Goal: Information Seeking & Learning: Learn about a topic

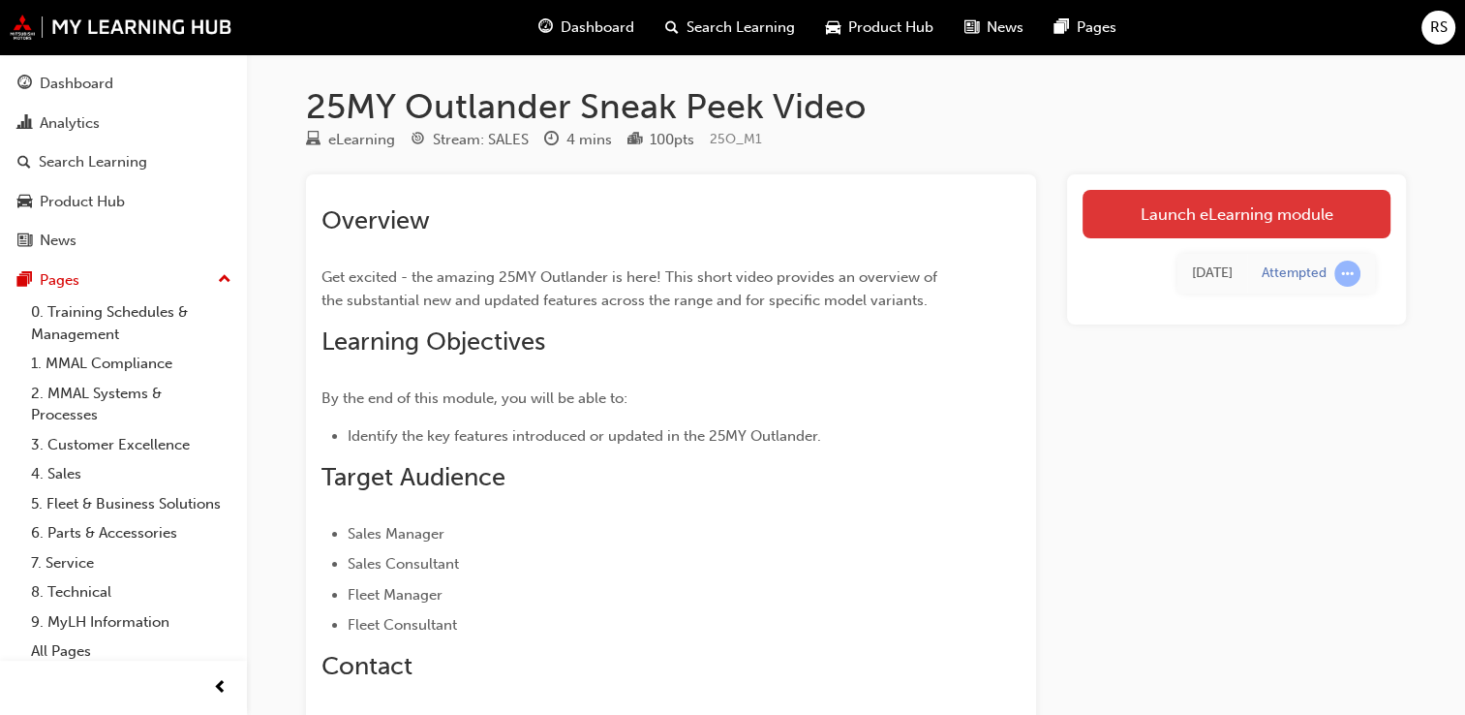
click at [1197, 214] on link "Launch eLearning module" at bounding box center [1237, 214] width 308 height 48
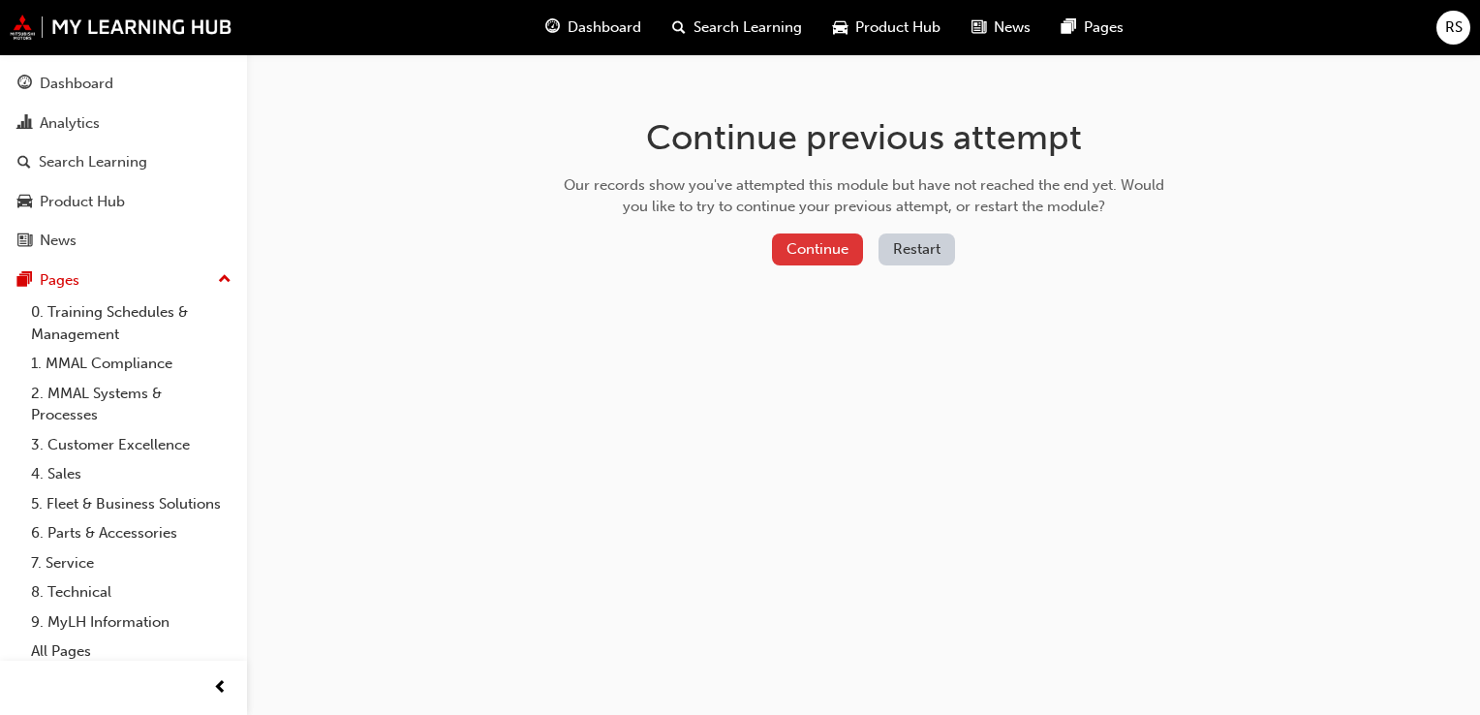
click at [818, 248] on button "Continue" at bounding box center [817, 249] width 91 height 32
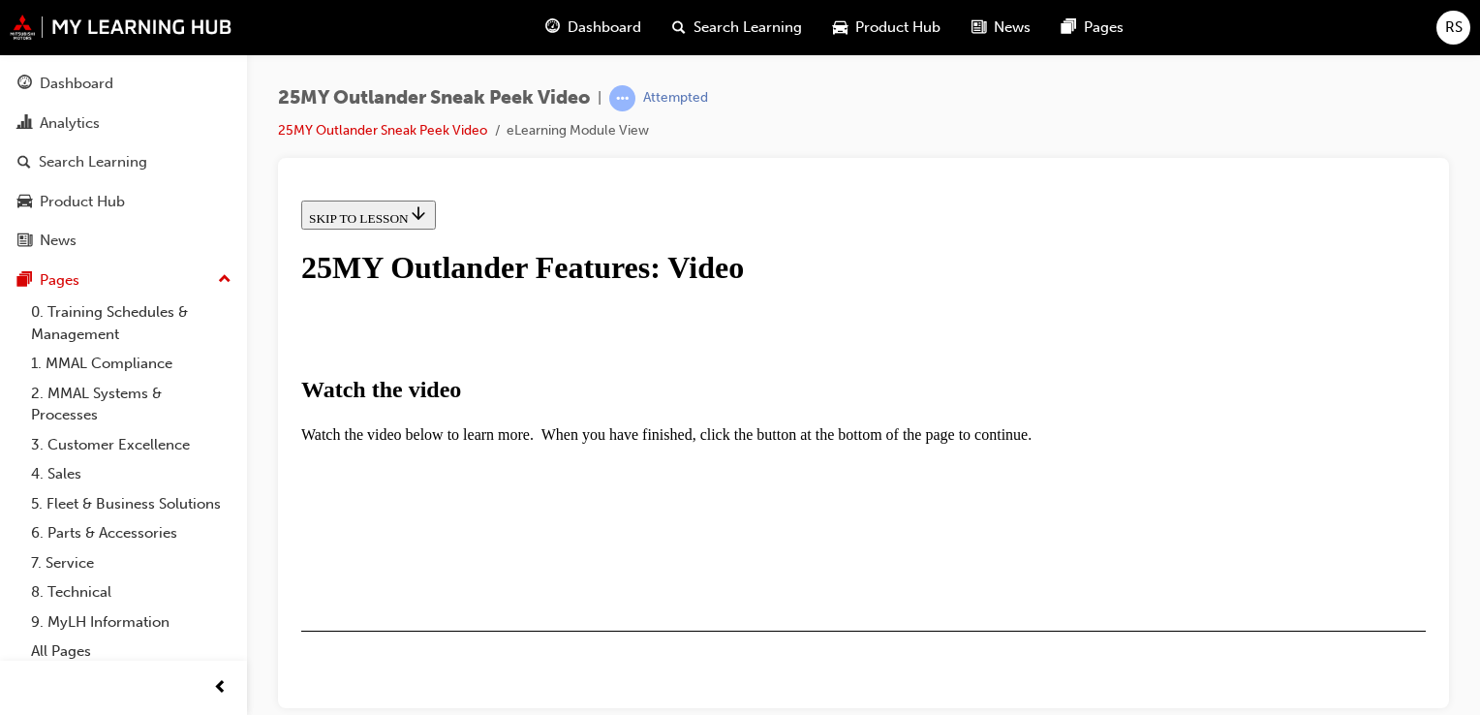
scroll to position [387, 0]
click at [490, 679] on div "I HAVE WATCHED THIS VIDEO" at bounding box center [399, 686] width 181 height 15
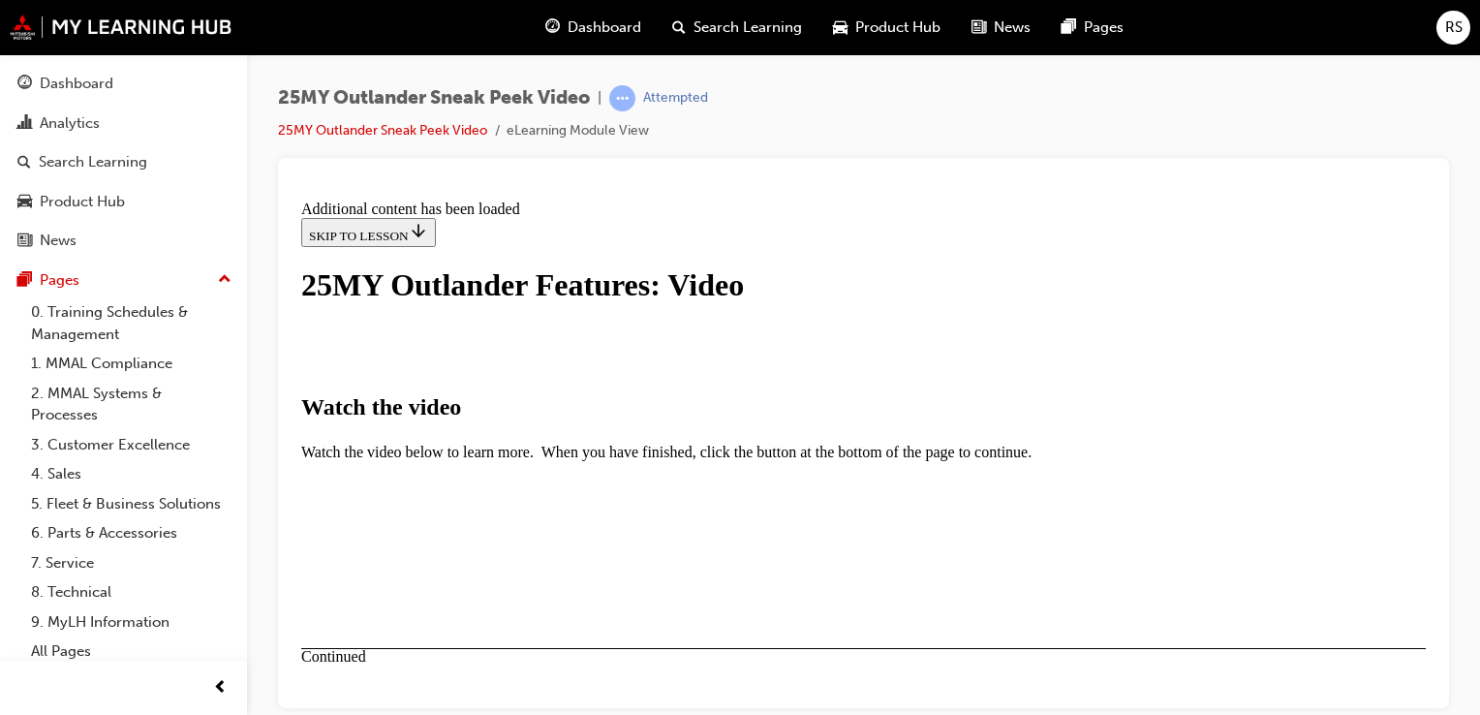
scroll to position [782, 0]
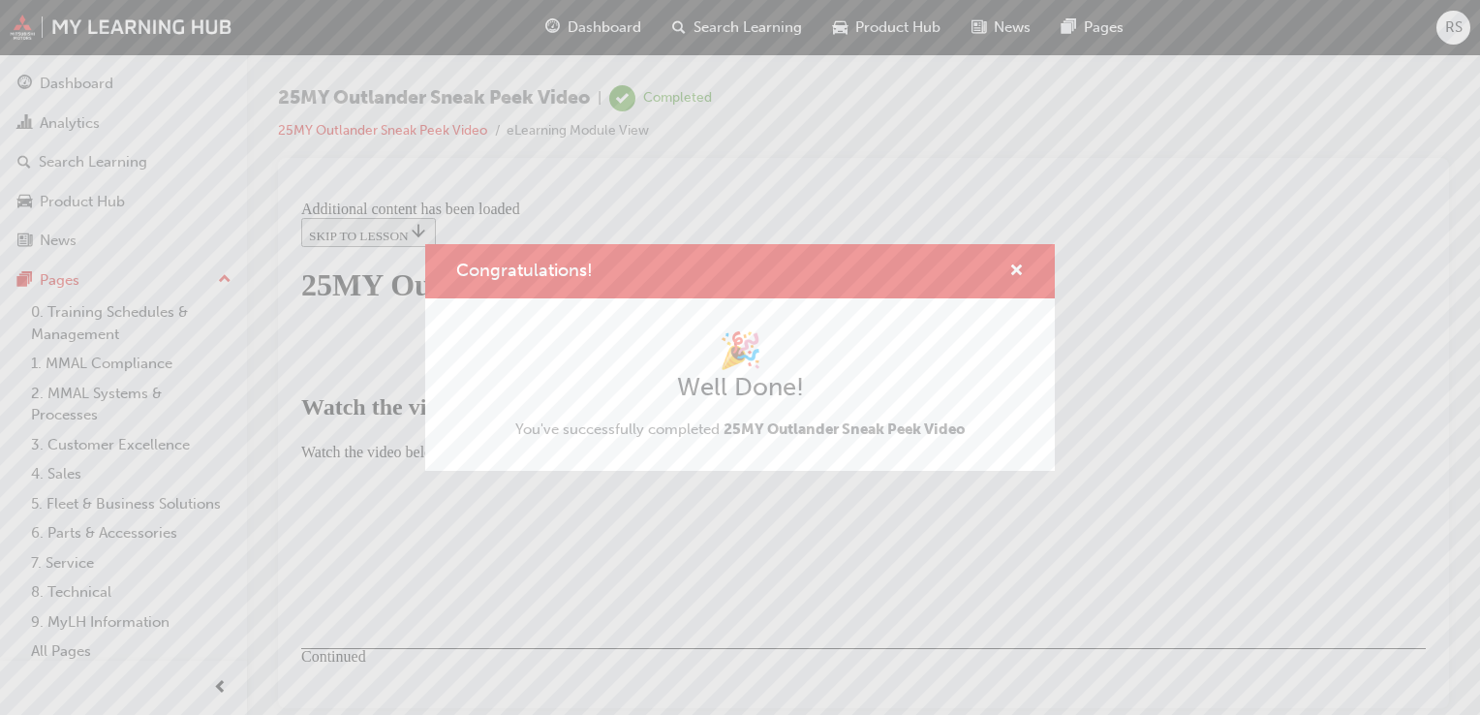
click at [1030, 568] on div "Congratulations! 🎉 Well Done! You've successfully completed 25MY Outlander Snea…" at bounding box center [740, 357] width 1480 height 715
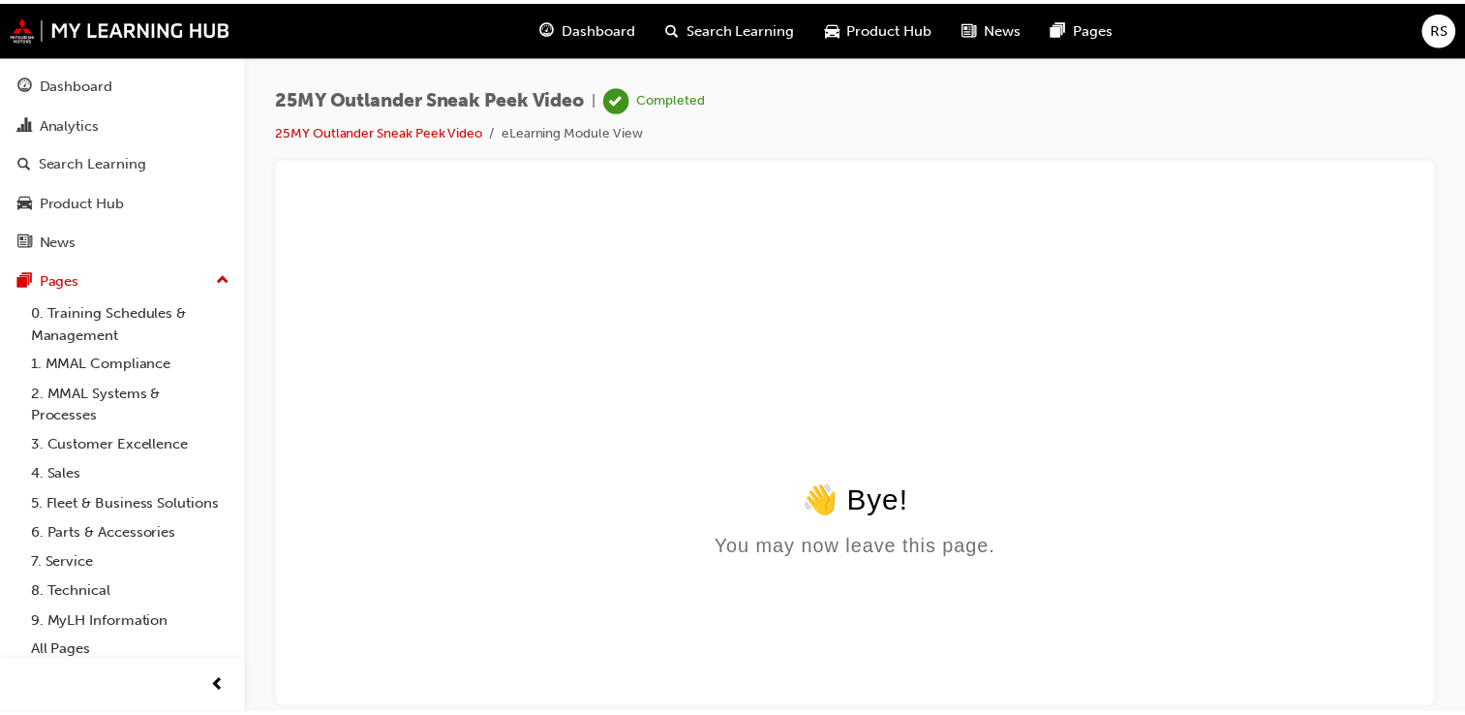
scroll to position [0, 0]
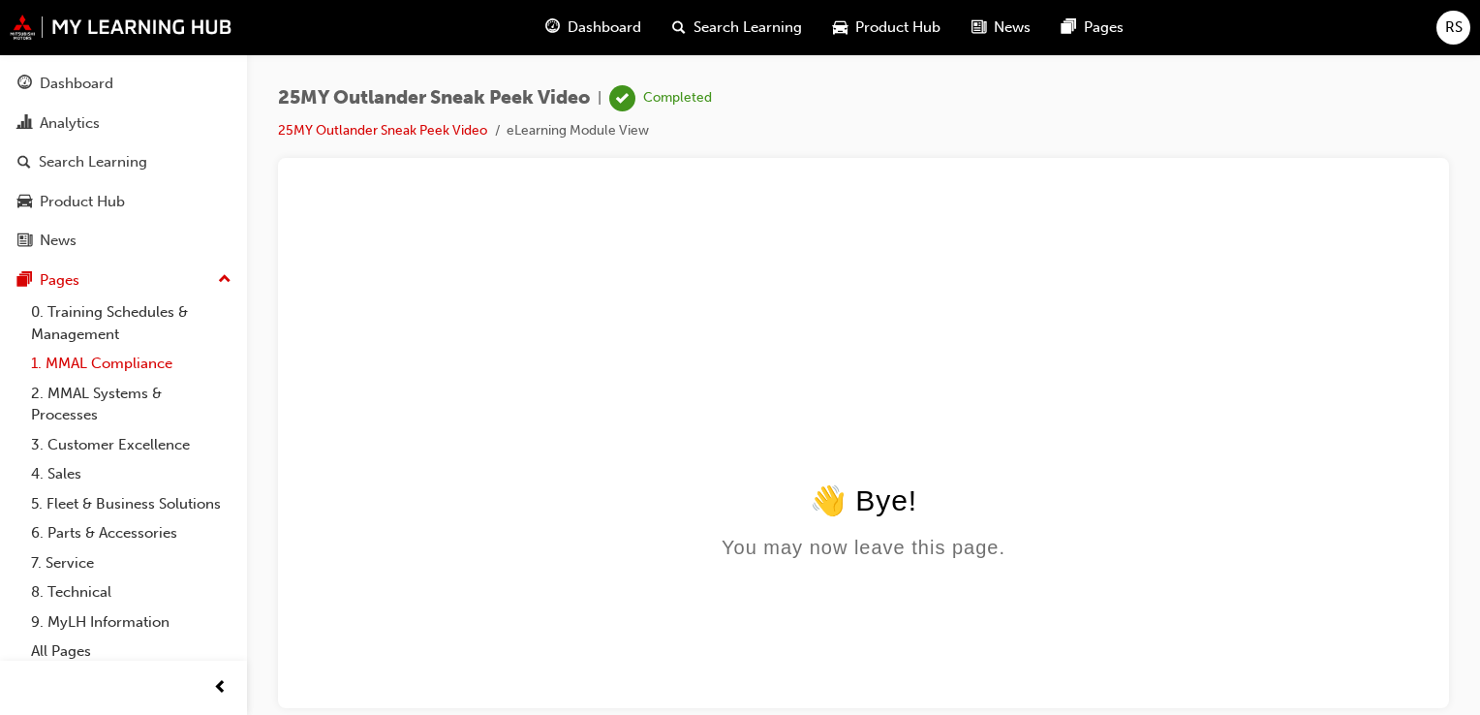
click at [169, 367] on link "1. MMAL Compliance" at bounding box center [131, 364] width 216 height 30
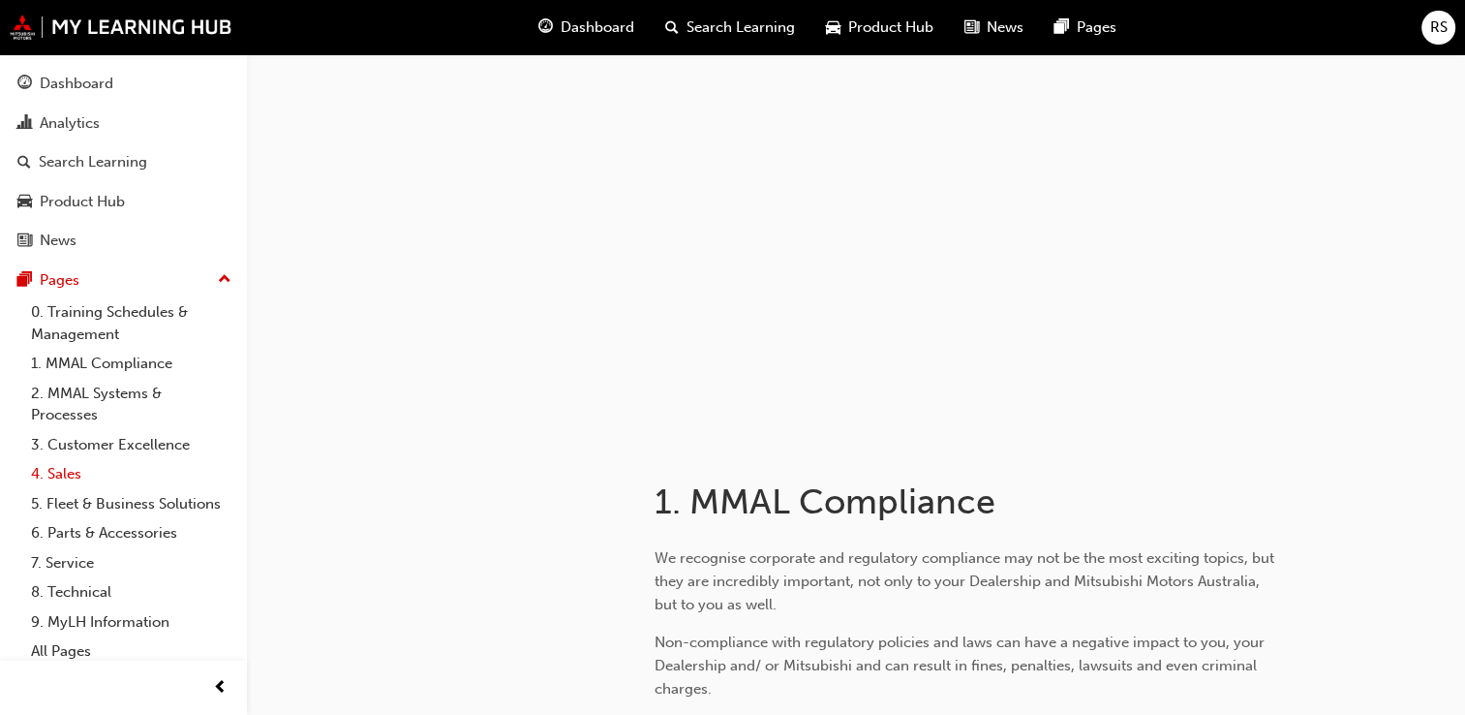
click at [139, 471] on link "4. Sales" at bounding box center [131, 474] width 216 height 30
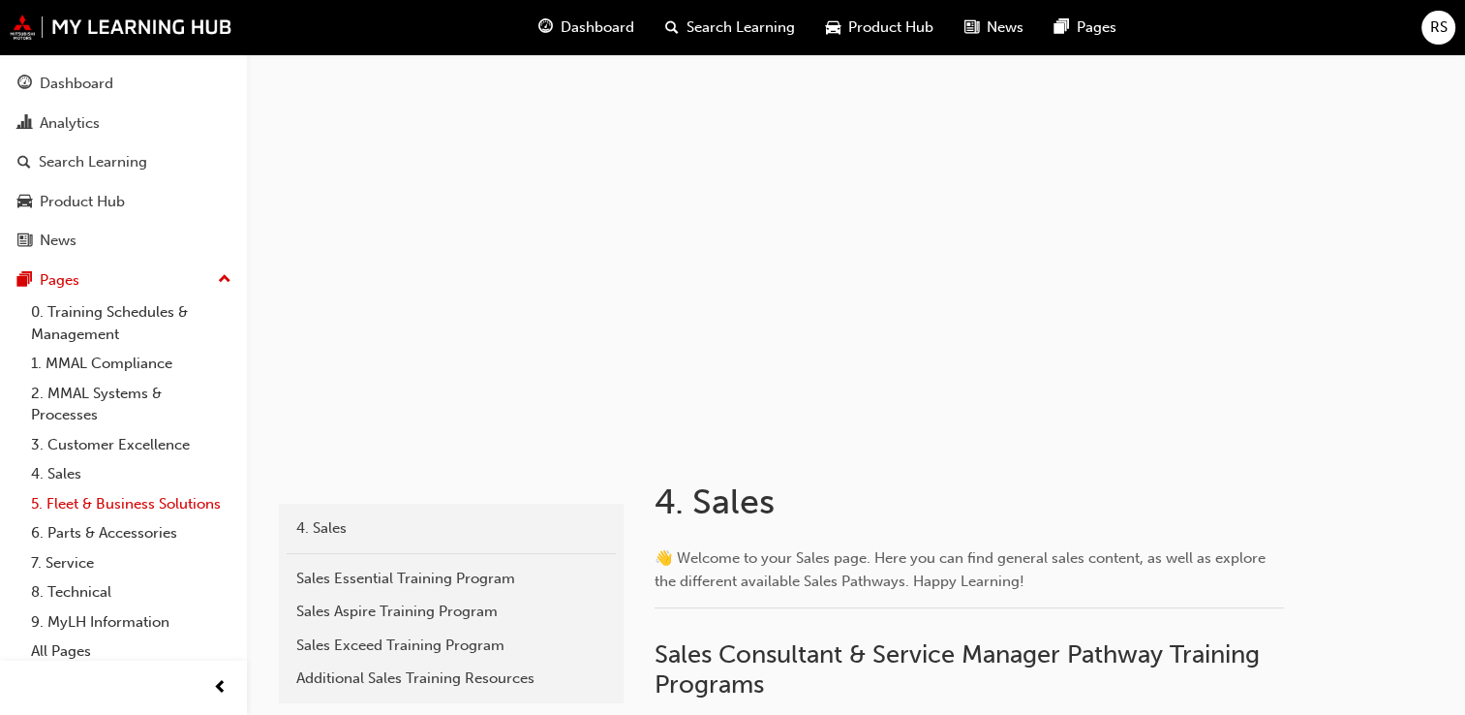
click at [141, 504] on link "5. Fleet & Business Solutions" at bounding box center [131, 504] width 216 height 30
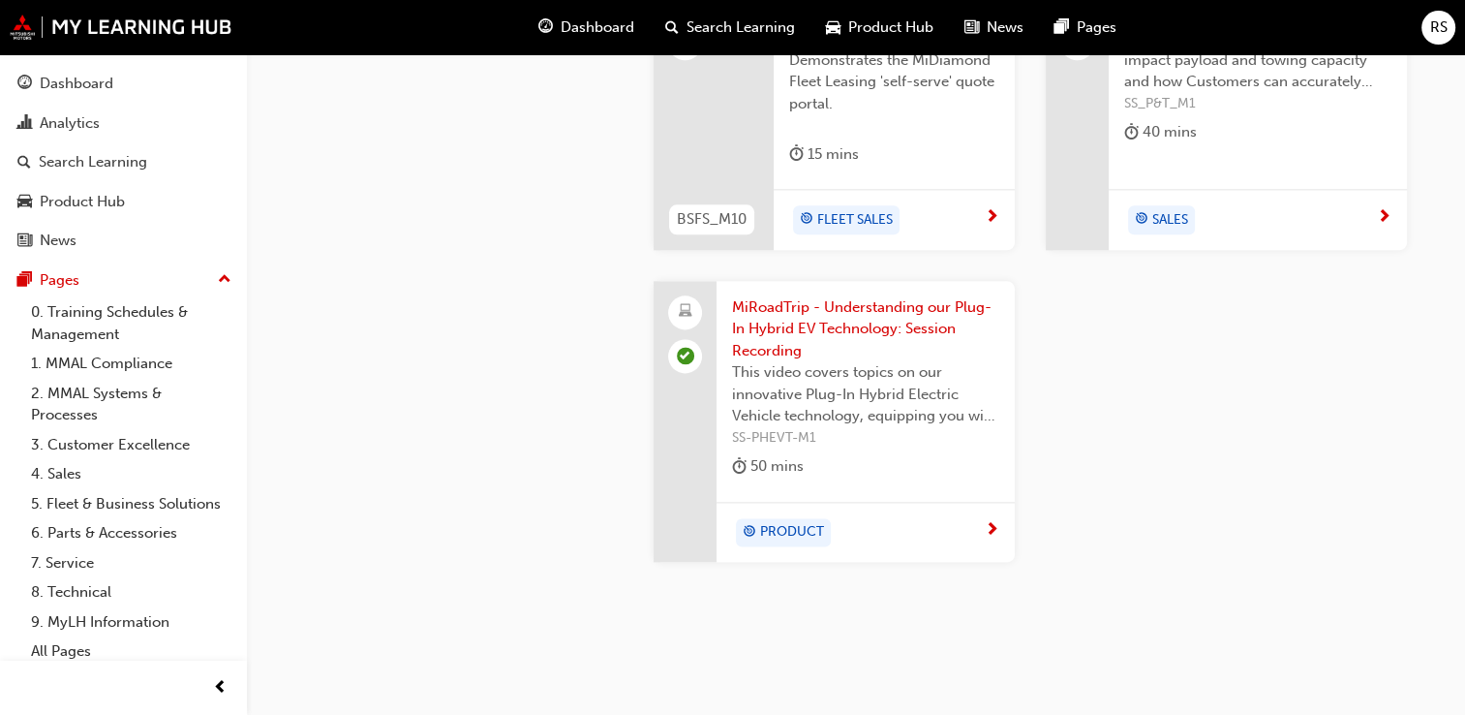
scroll to position [2491, 0]
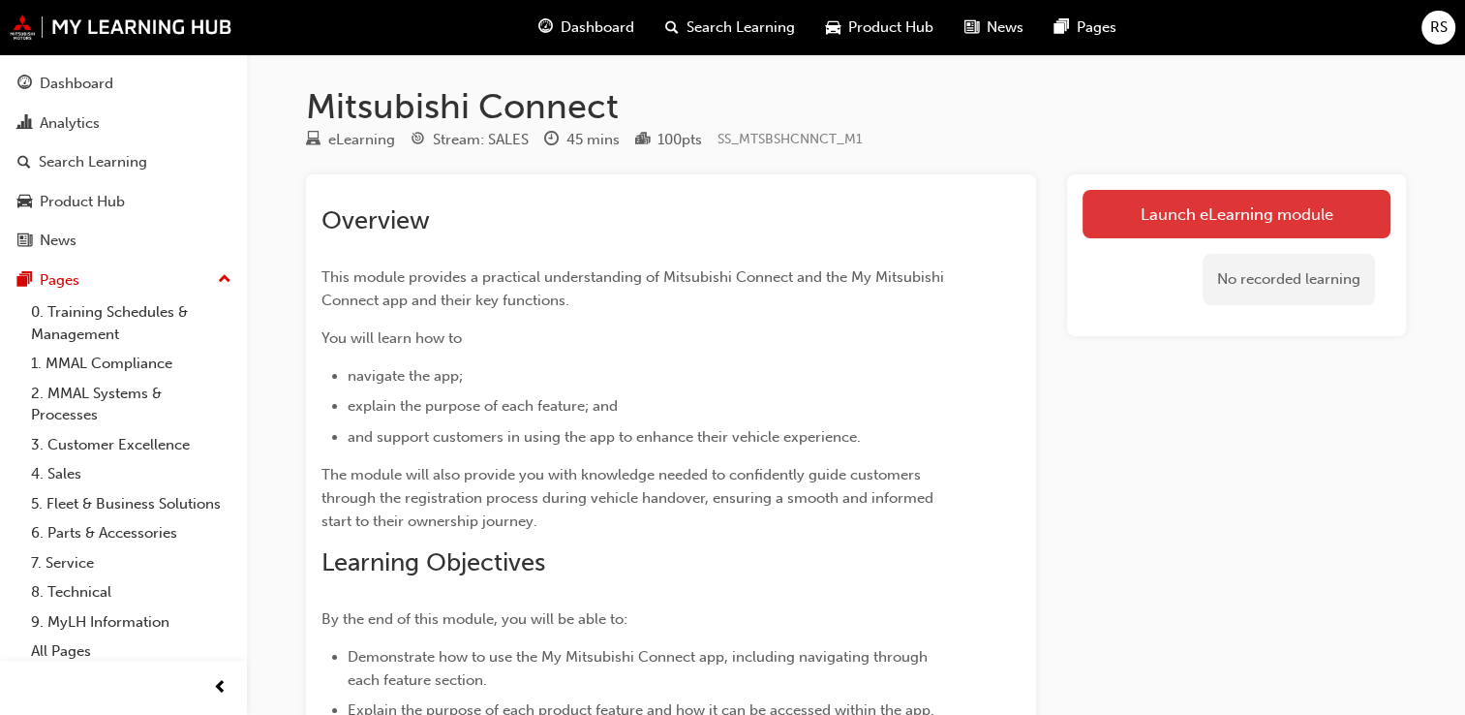
click at [1244, 211] on link "Launch eLearning module" at bounding box center [1237, 214] width 308 height 48
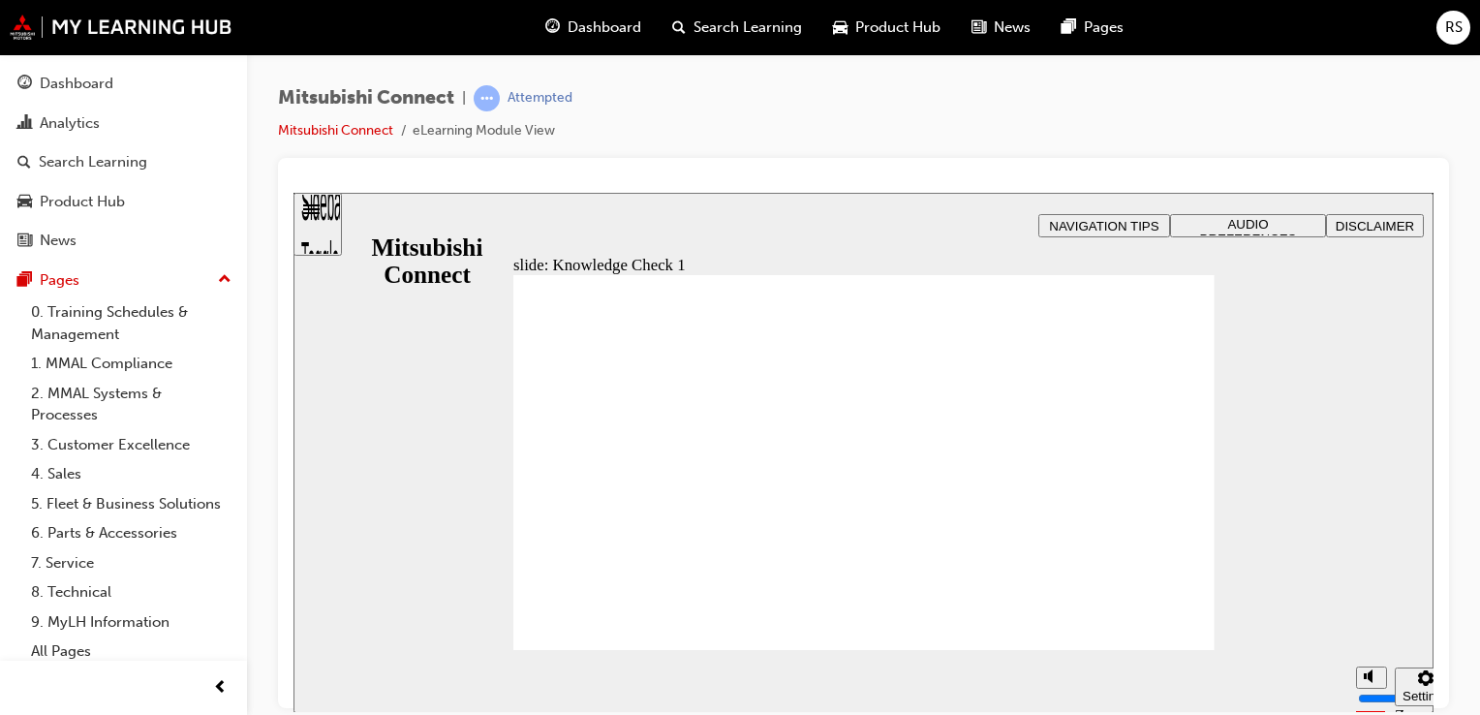
checkbox input "true"
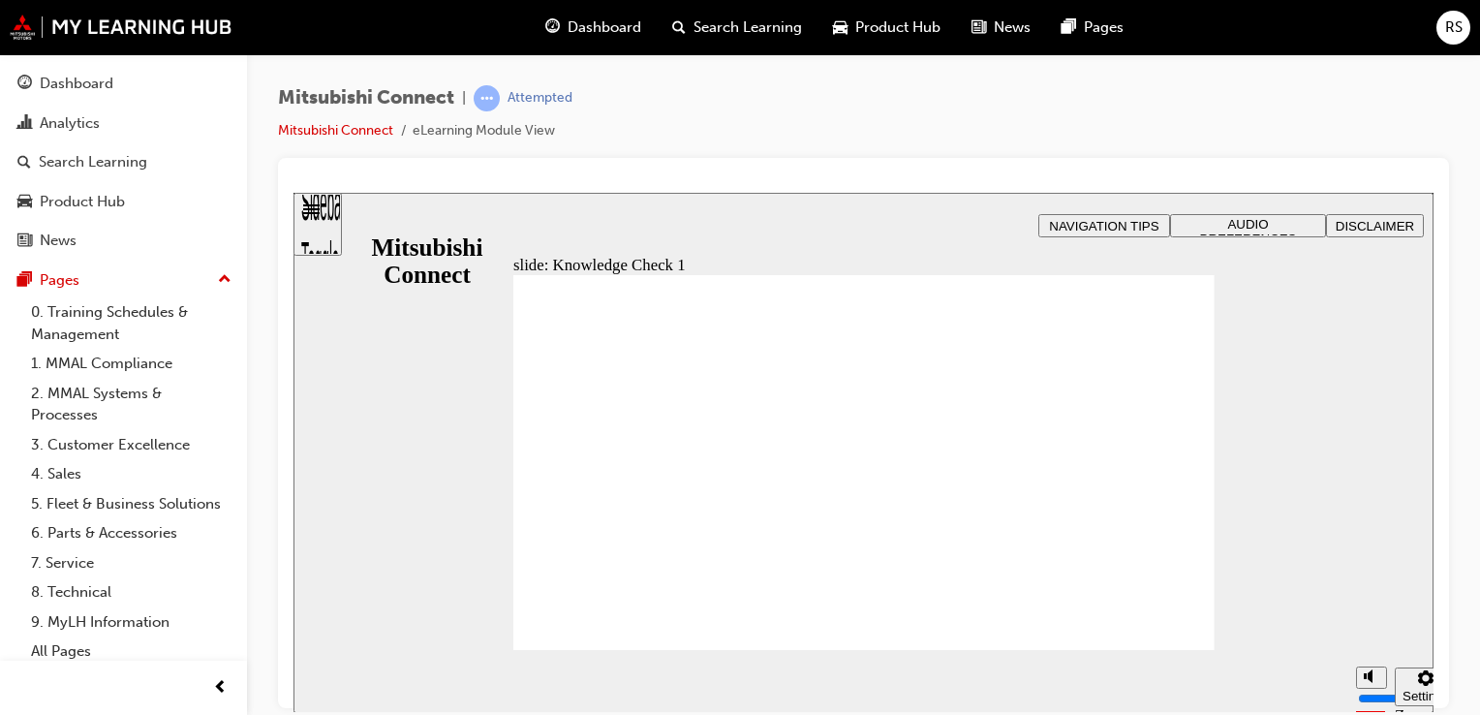
checkbox input "false"
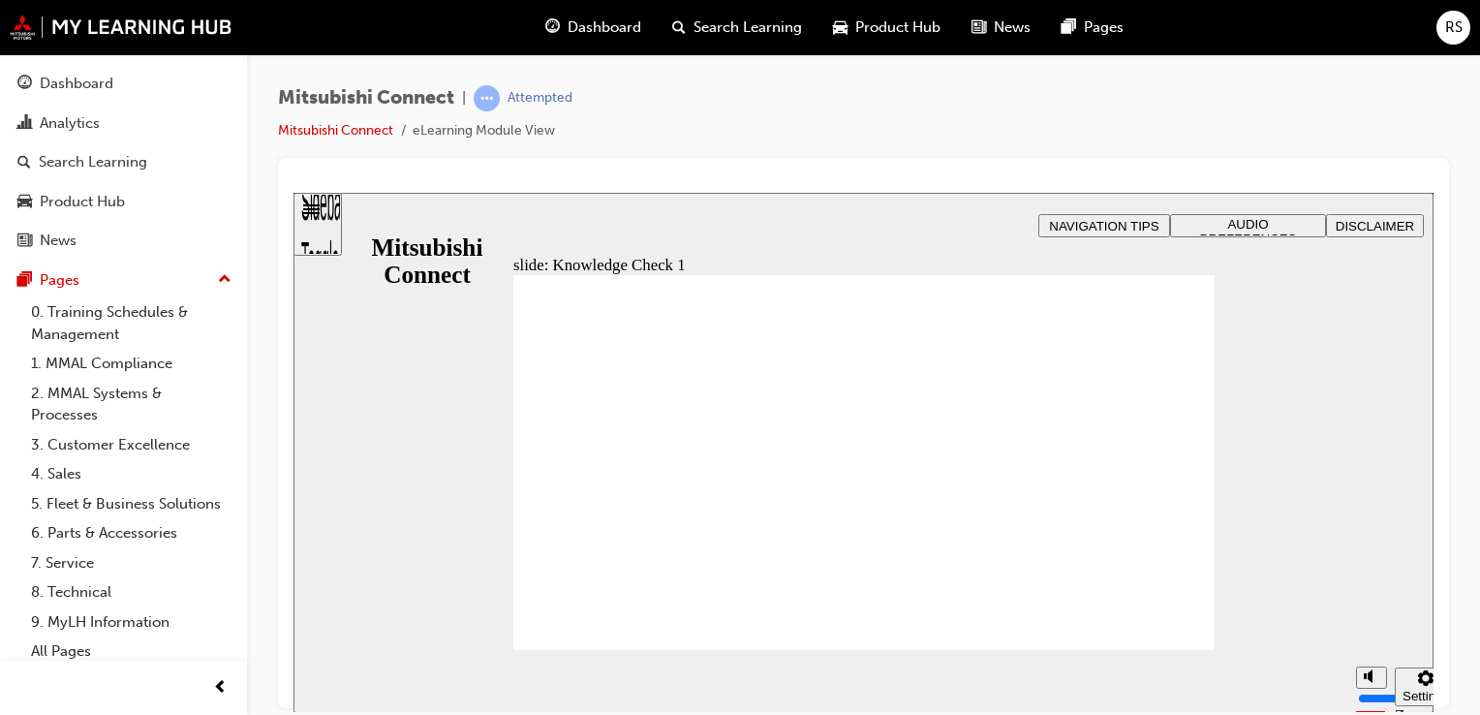
checkbox input "true"
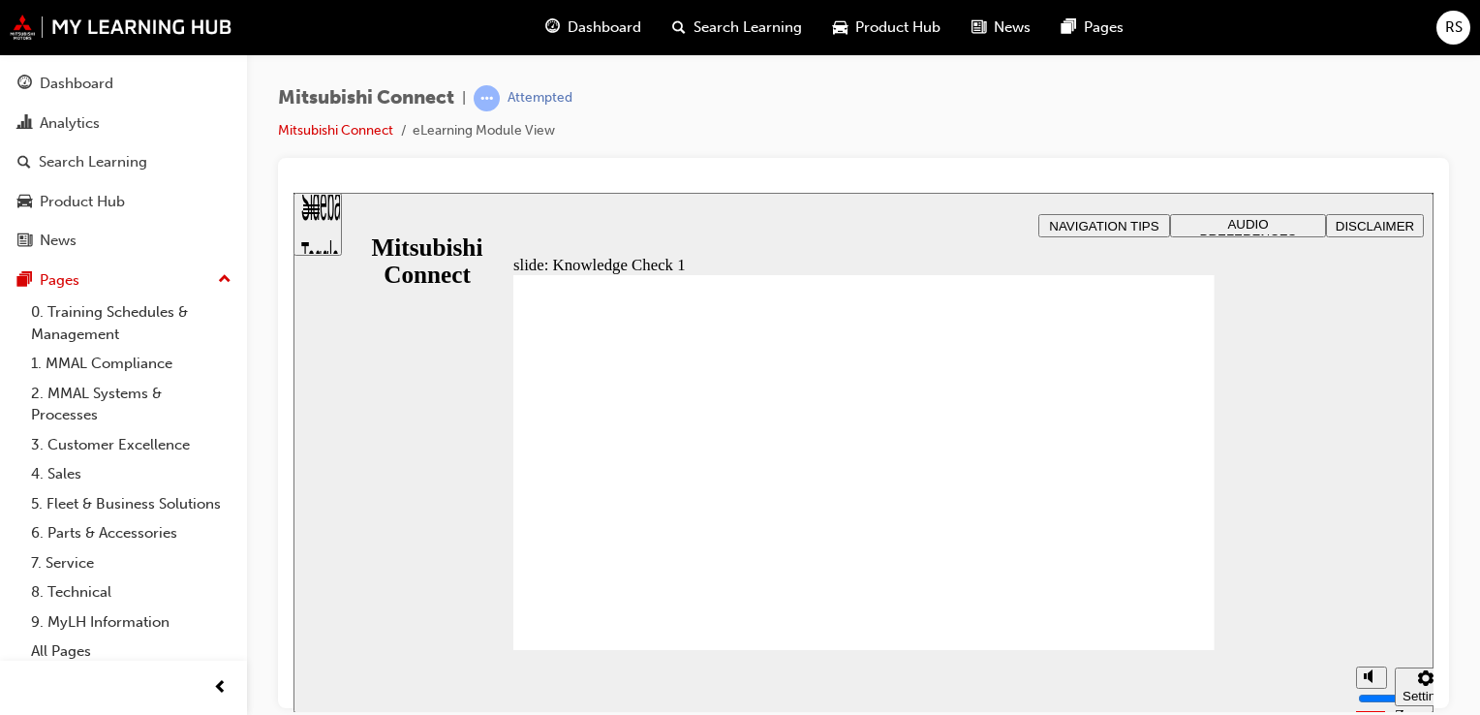
checkbox input "false"
checkbox input "true"
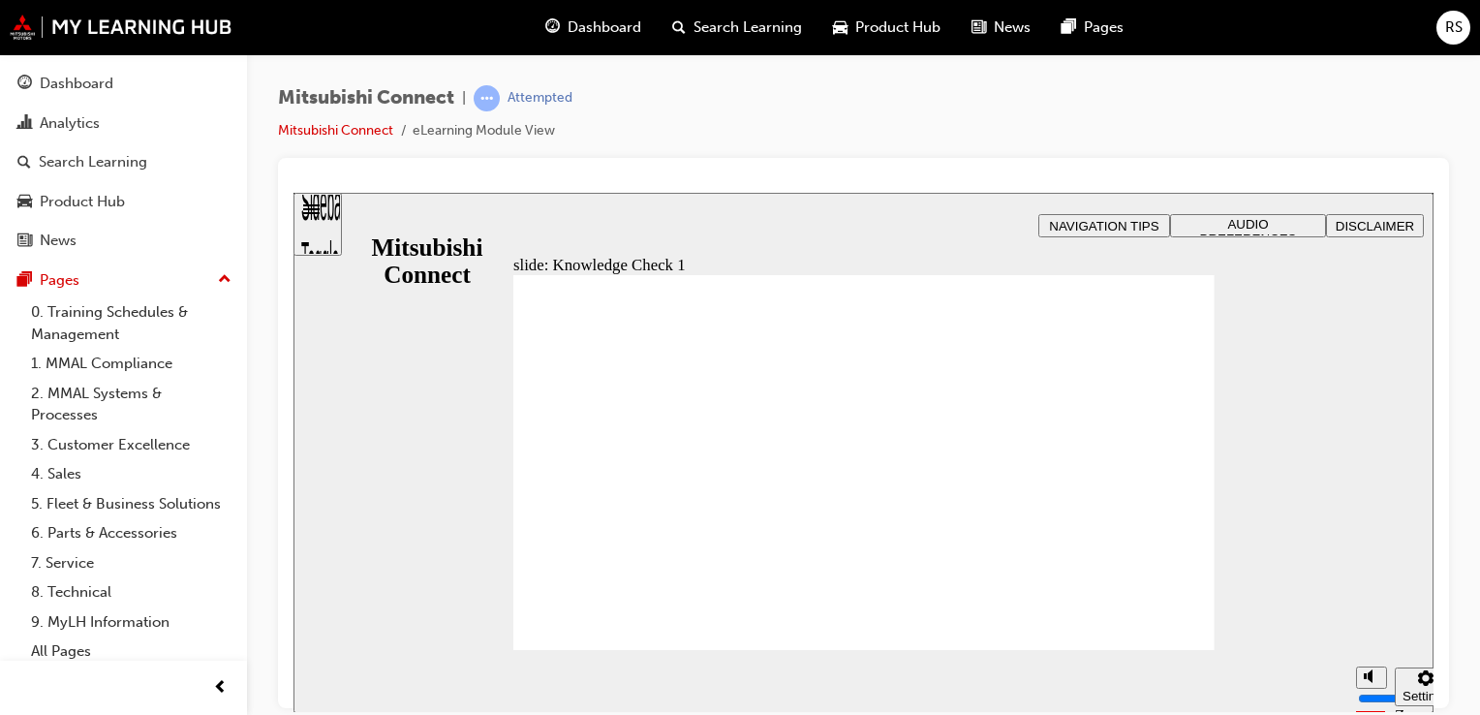
checkbox input "true"
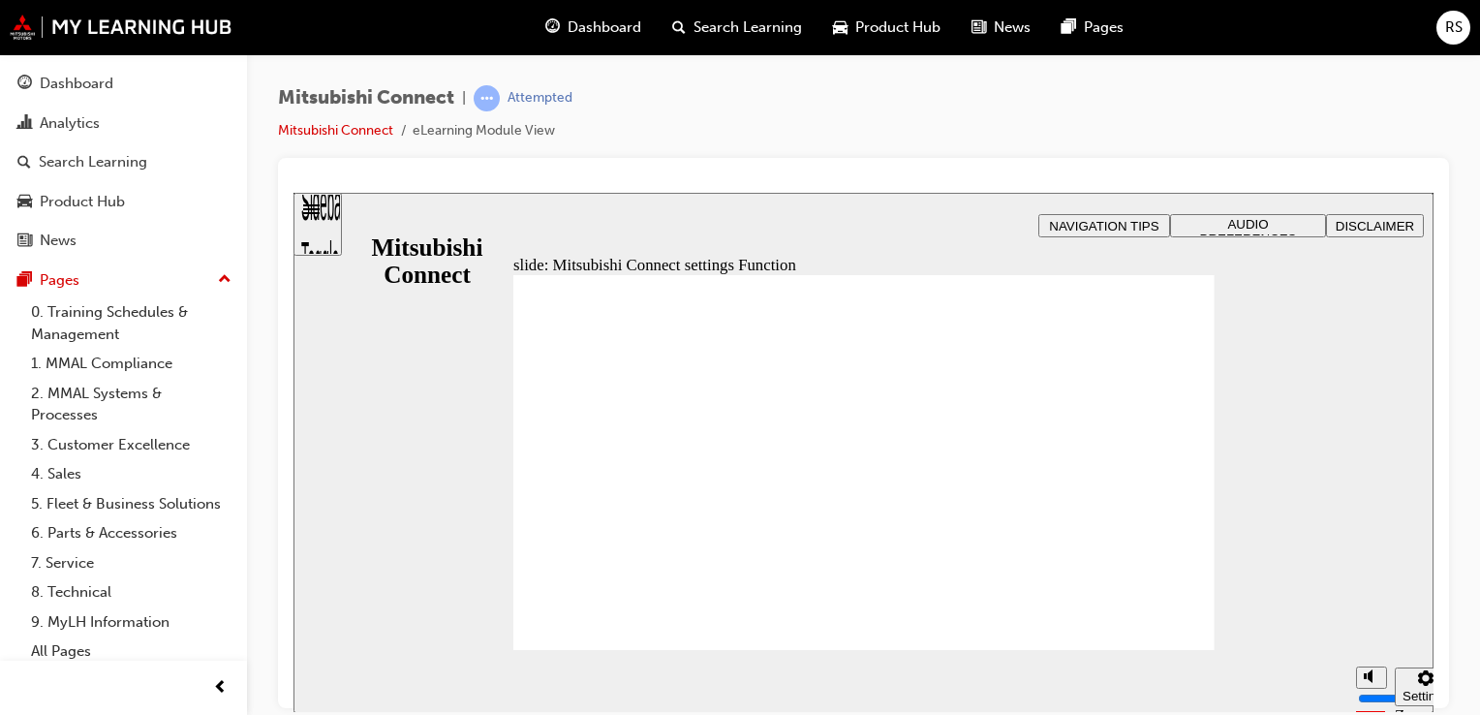
radio input "true"
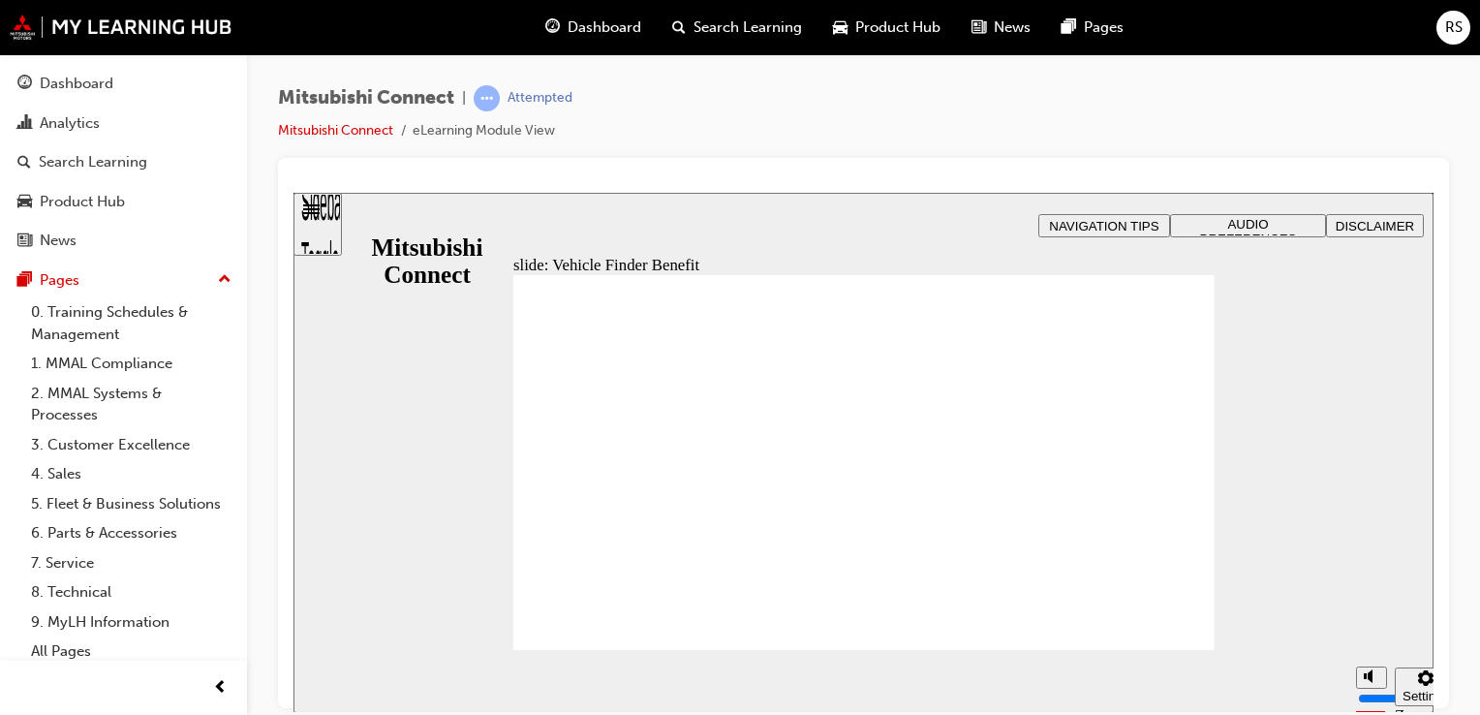
checkbox input "true"
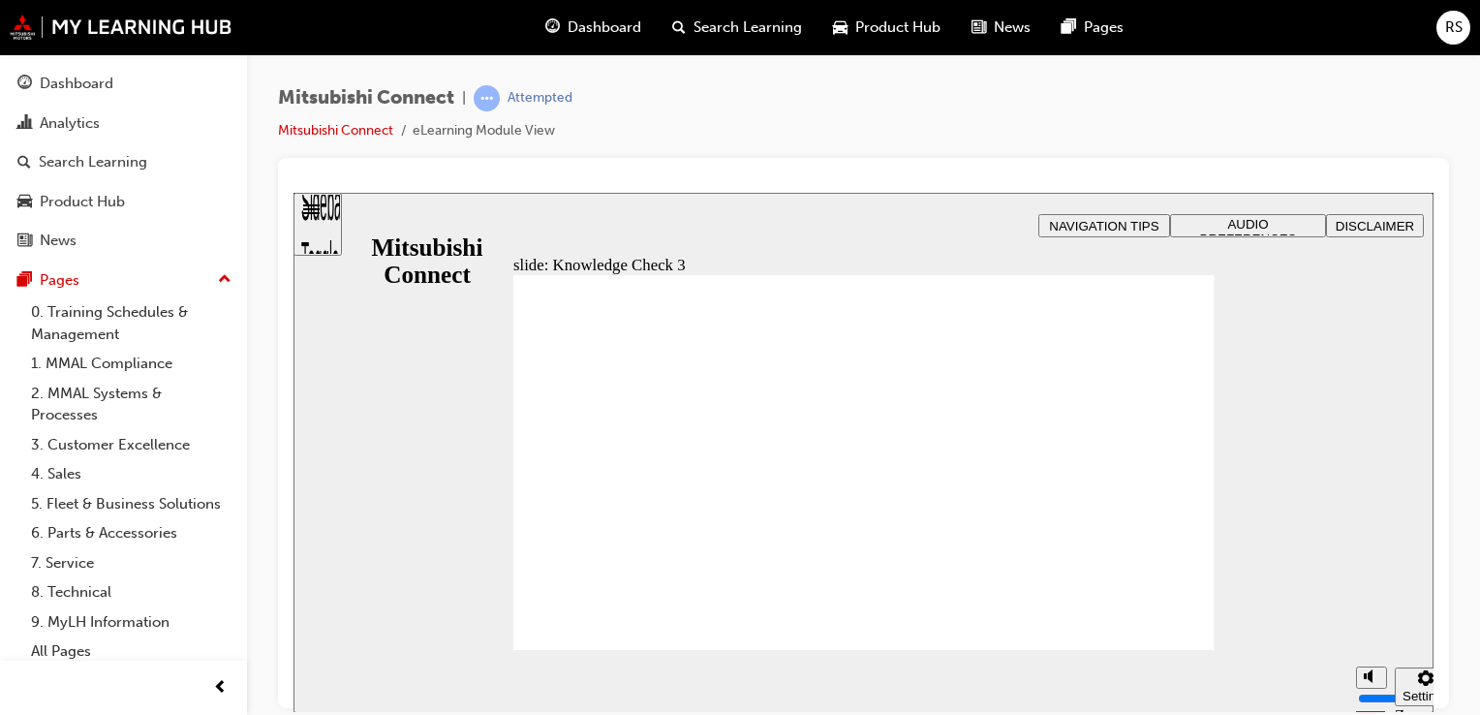
checkbox input "false"
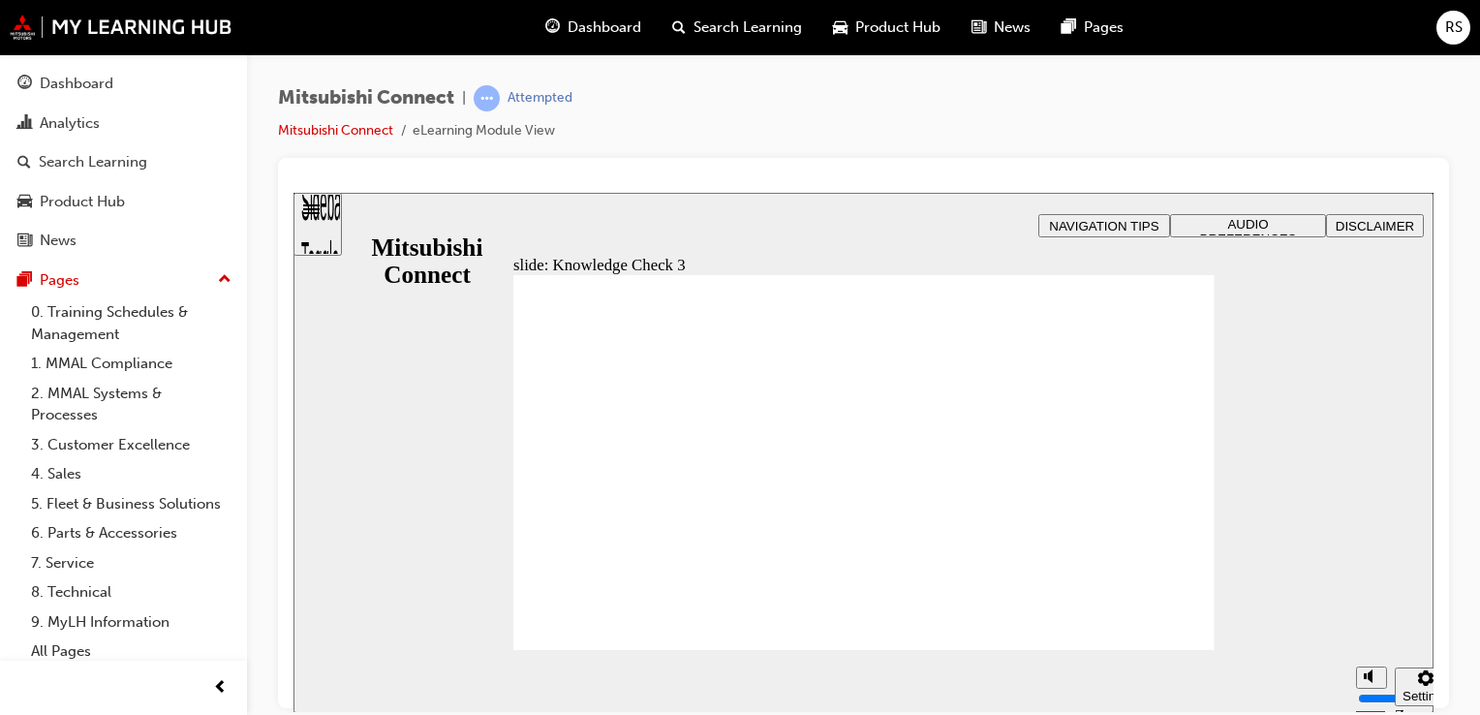
checkbox input "true"
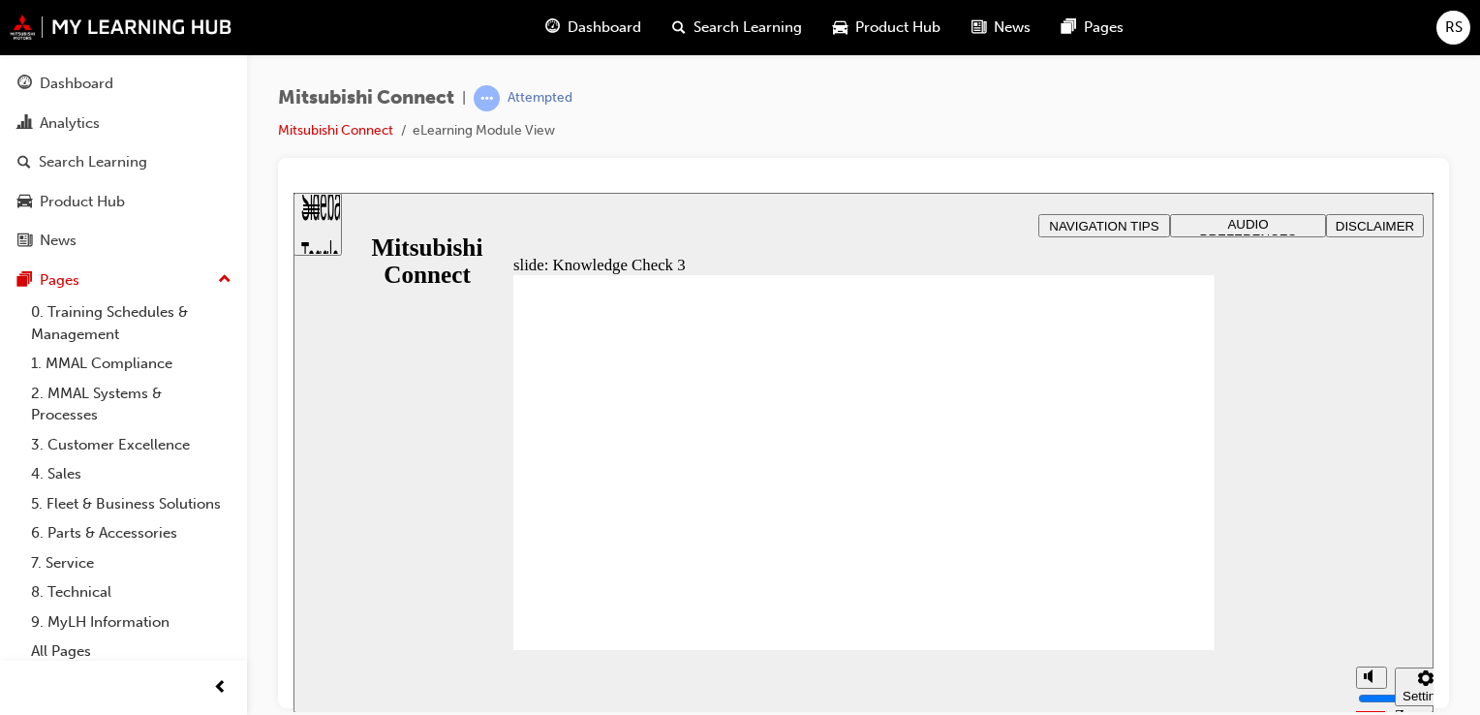
checkbox input "false"
checkbox input "true"
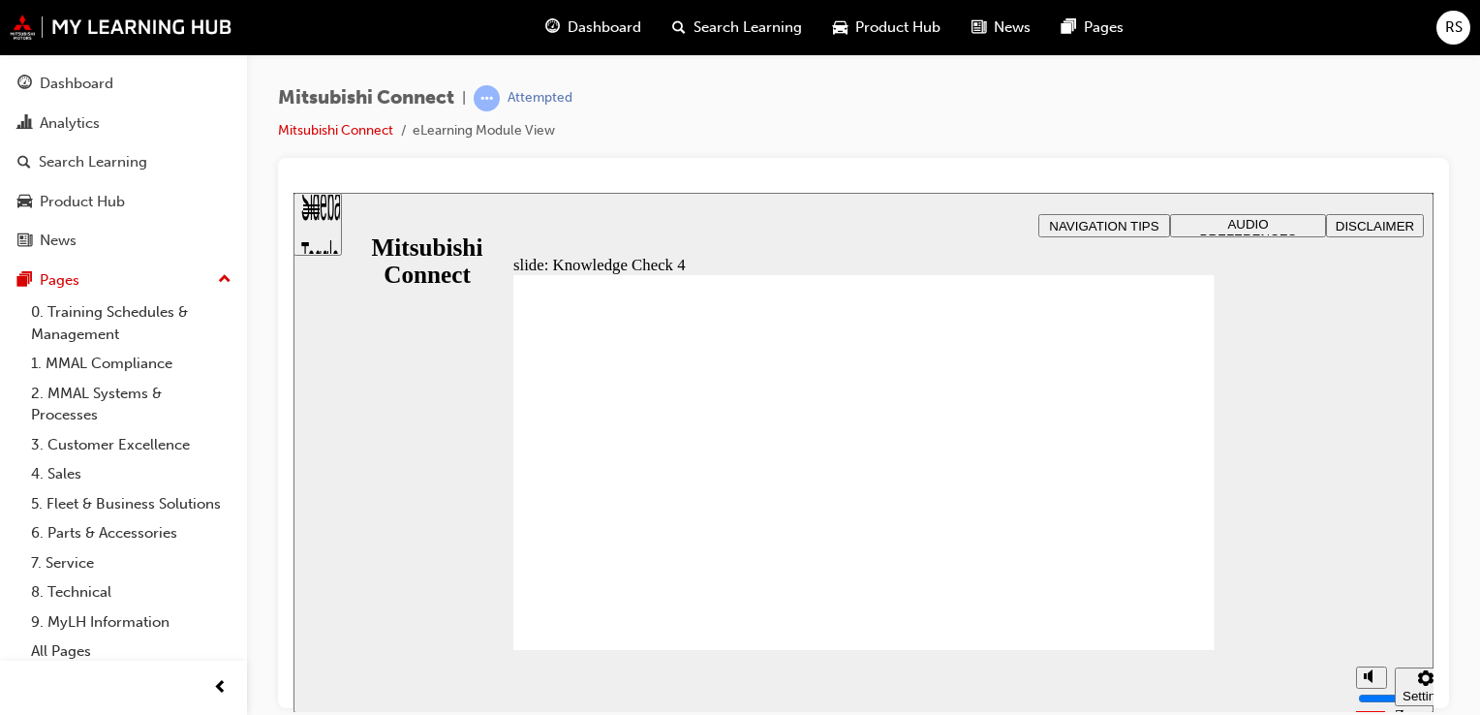
radio input "true"
radio input "false"
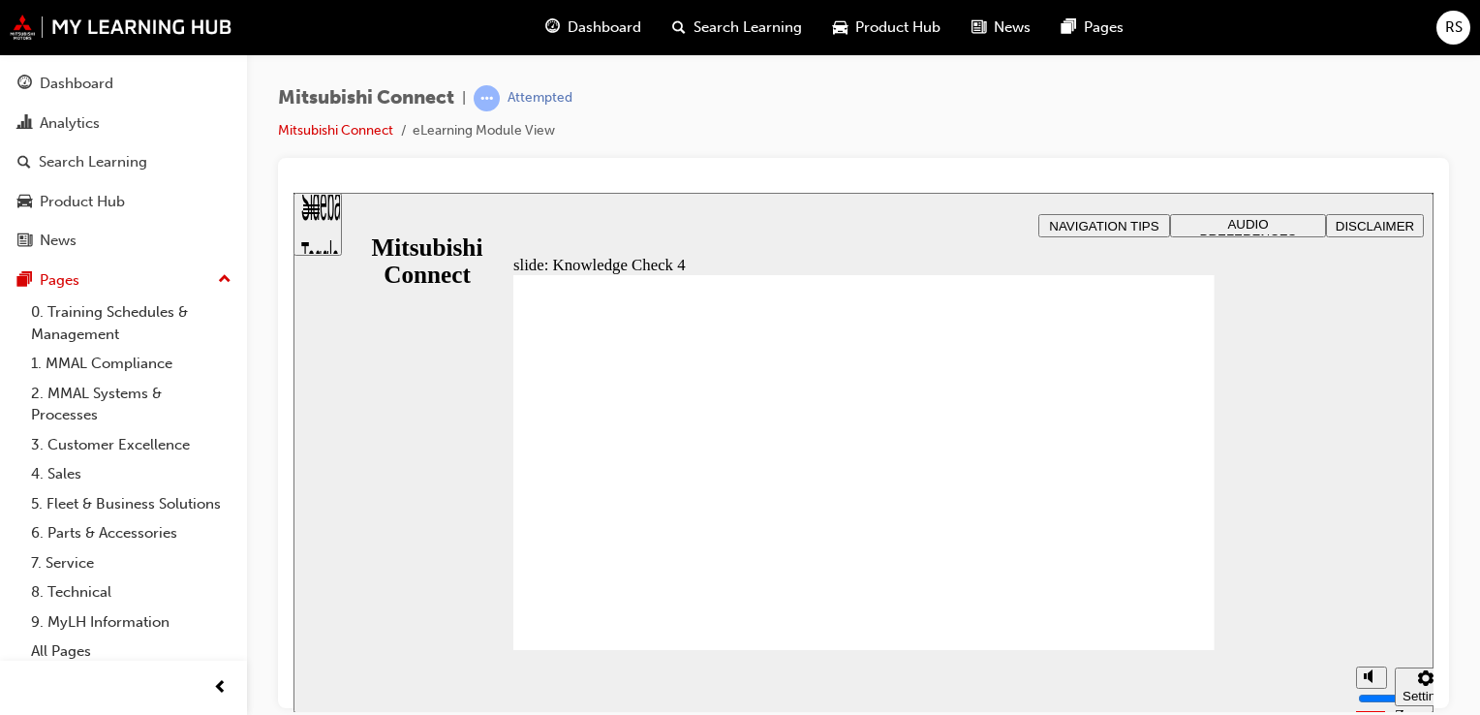
radio input "true"
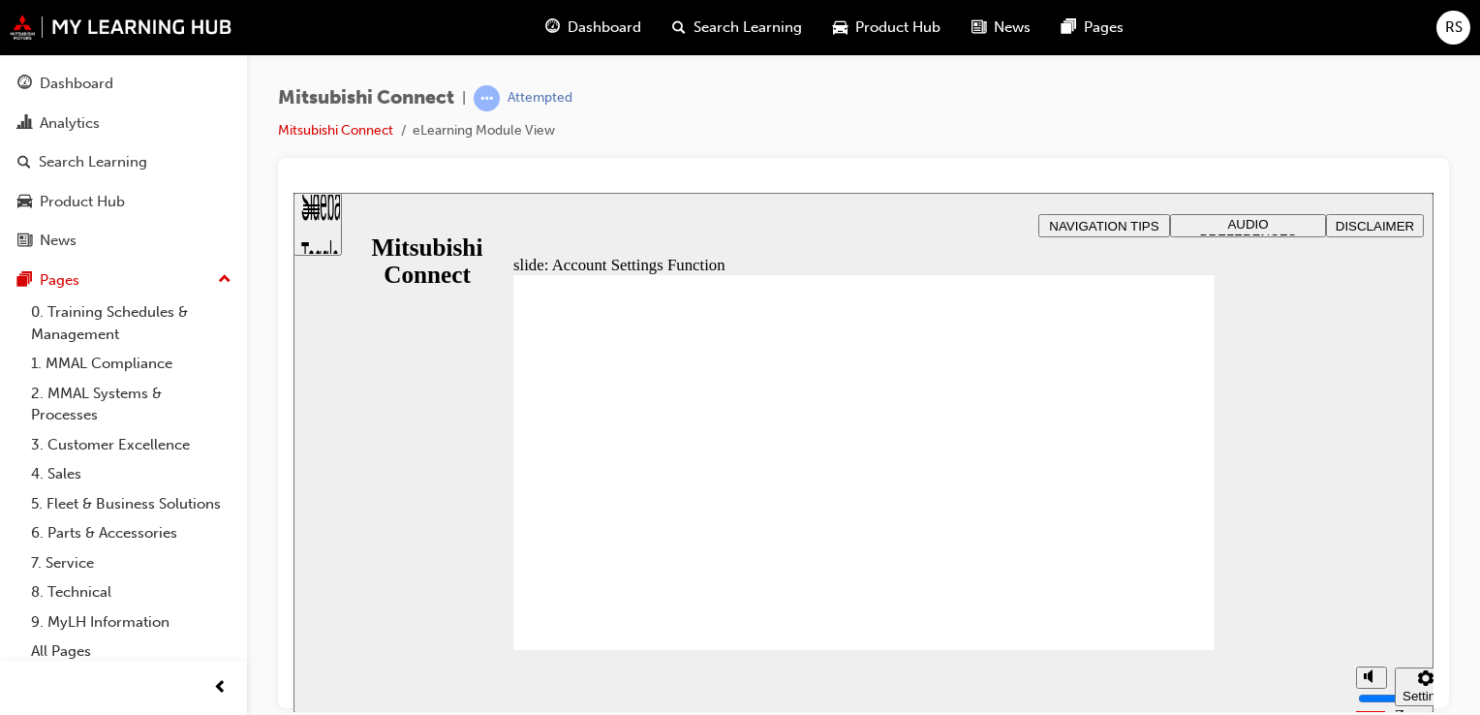
checkbox input "true"
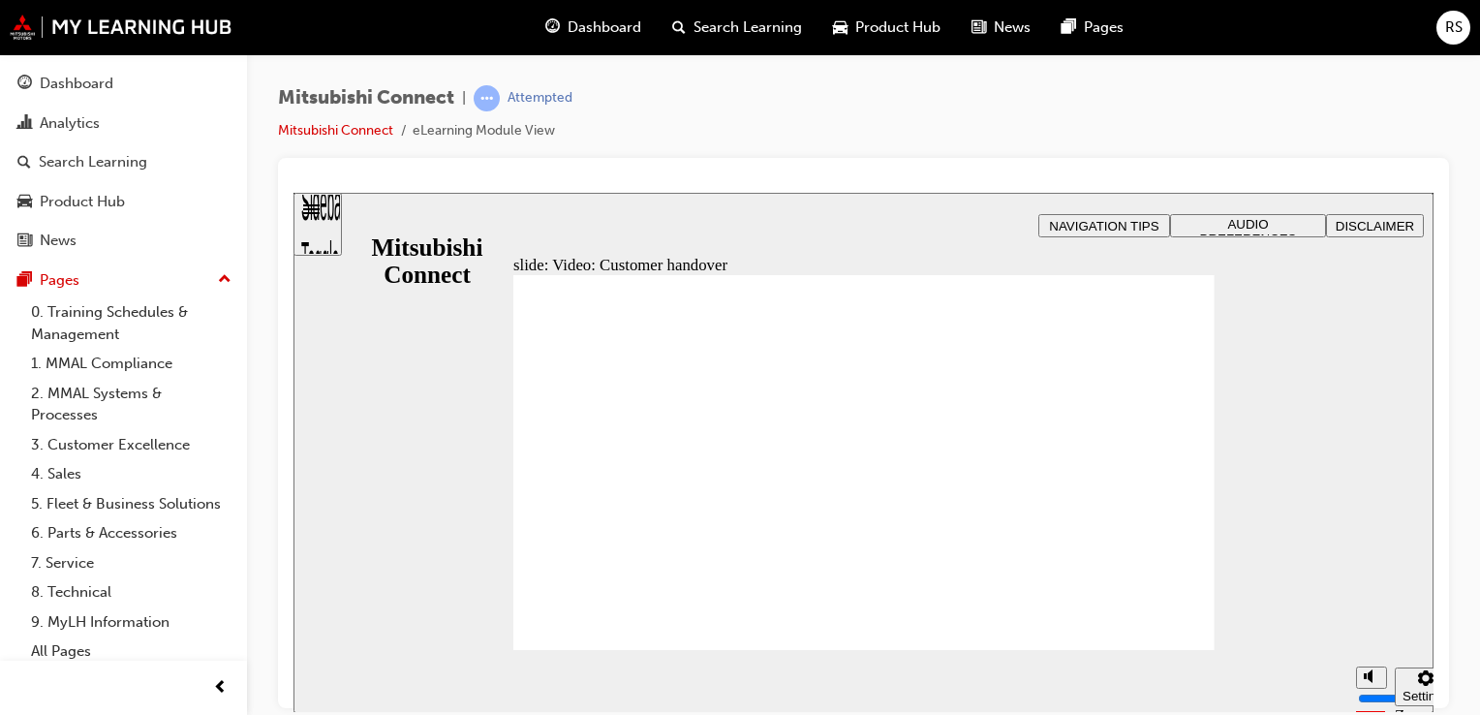
radio input "true"
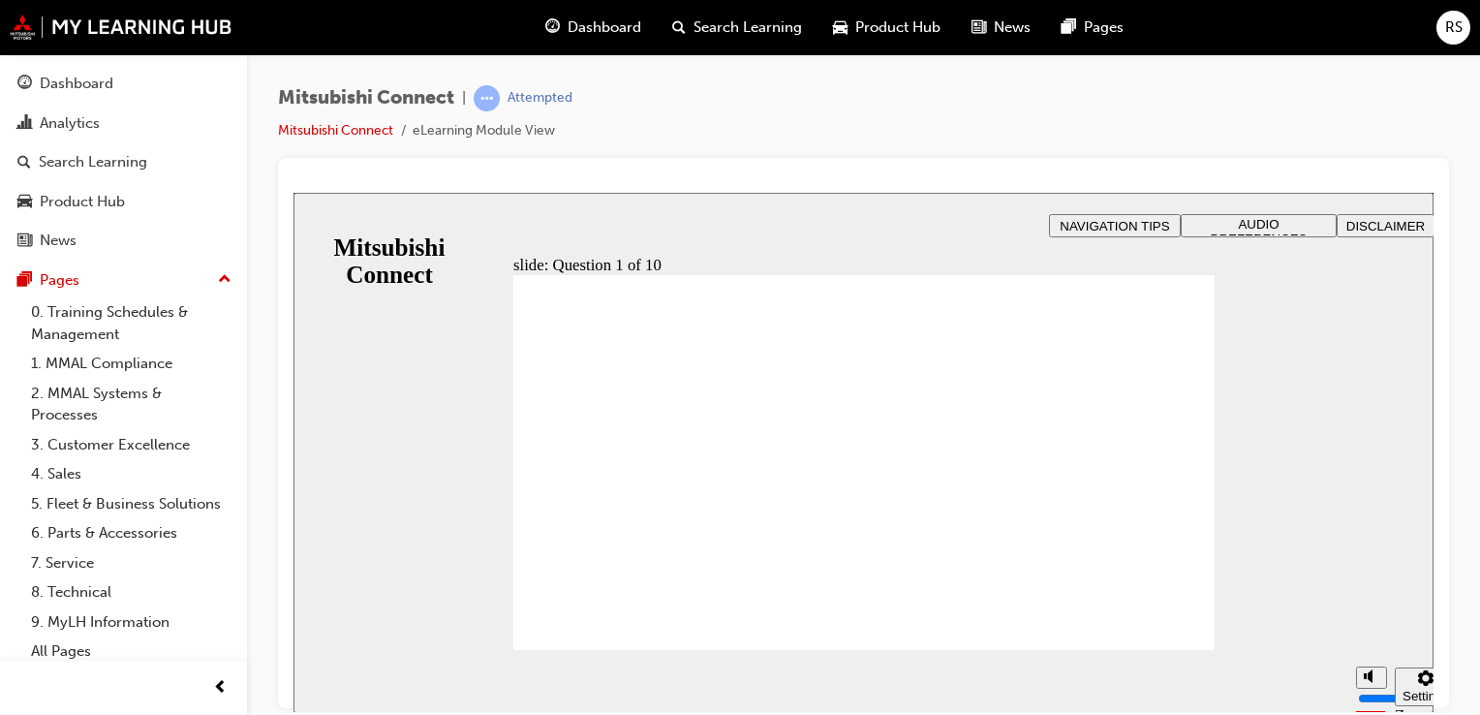
checkbox input "true"
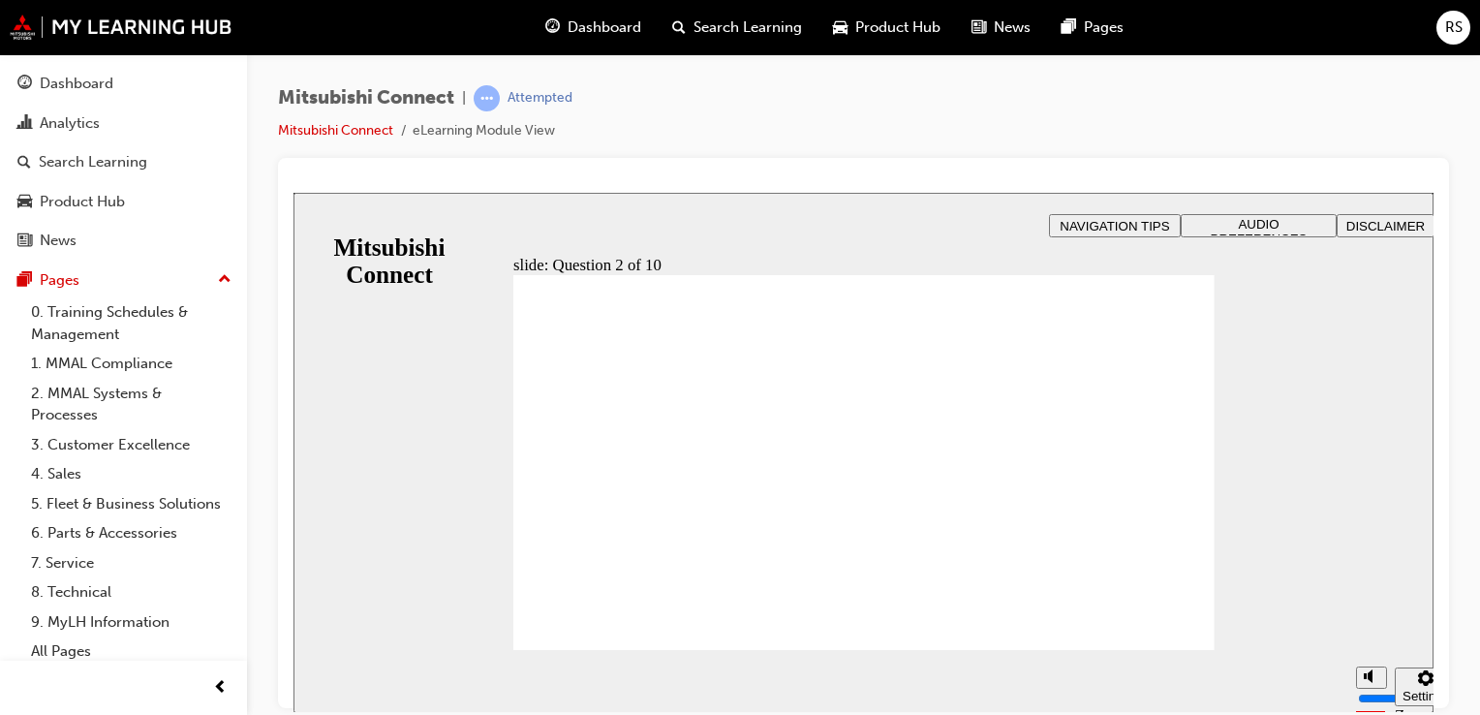
checkbox input "true"
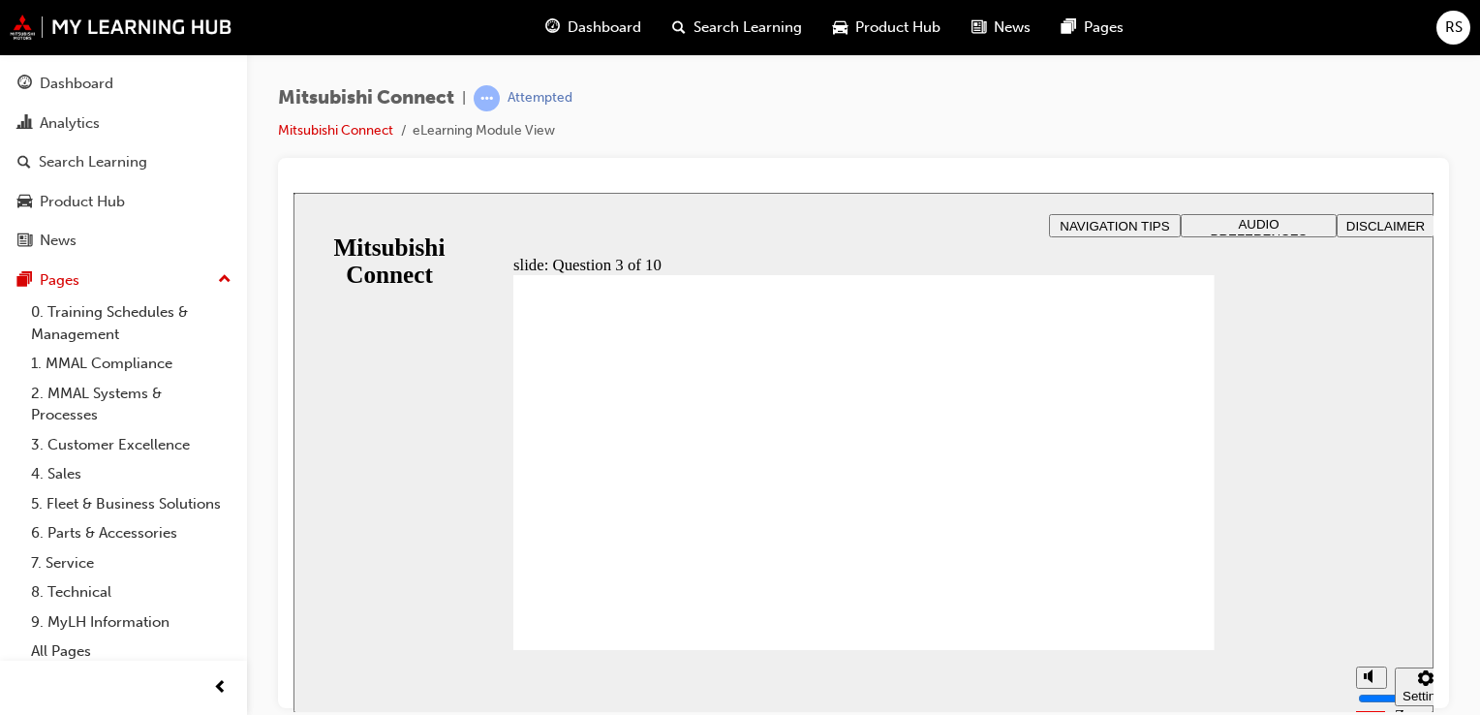
radio input "true"
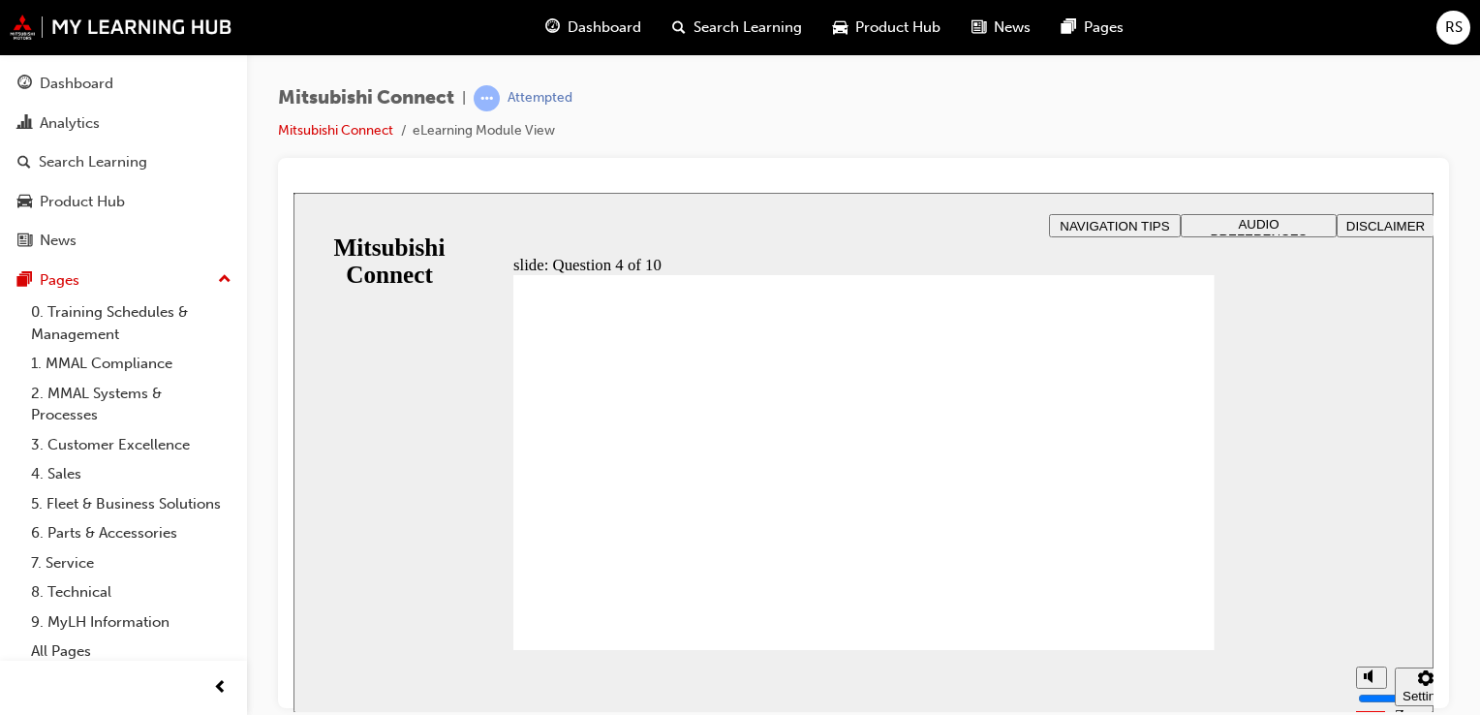
checkbox input "true"
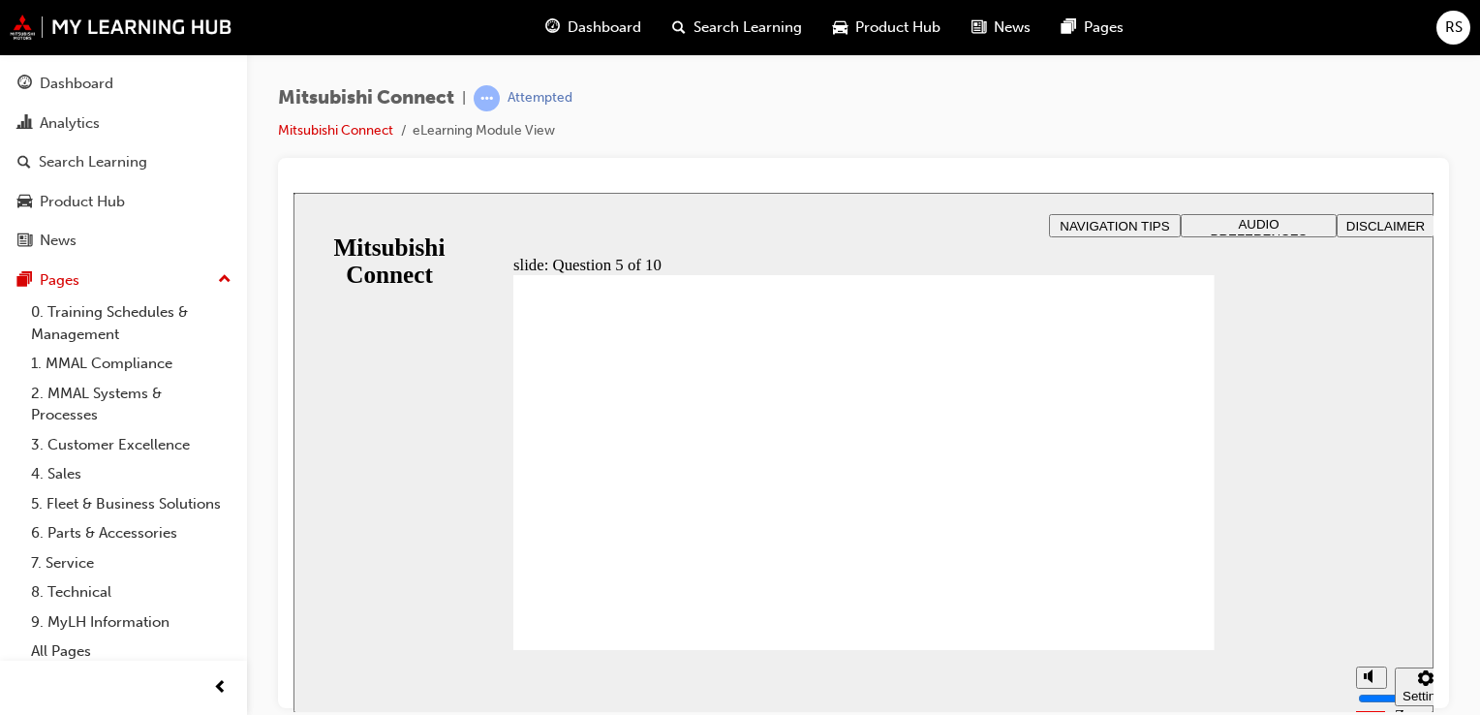
checkbox input "true"
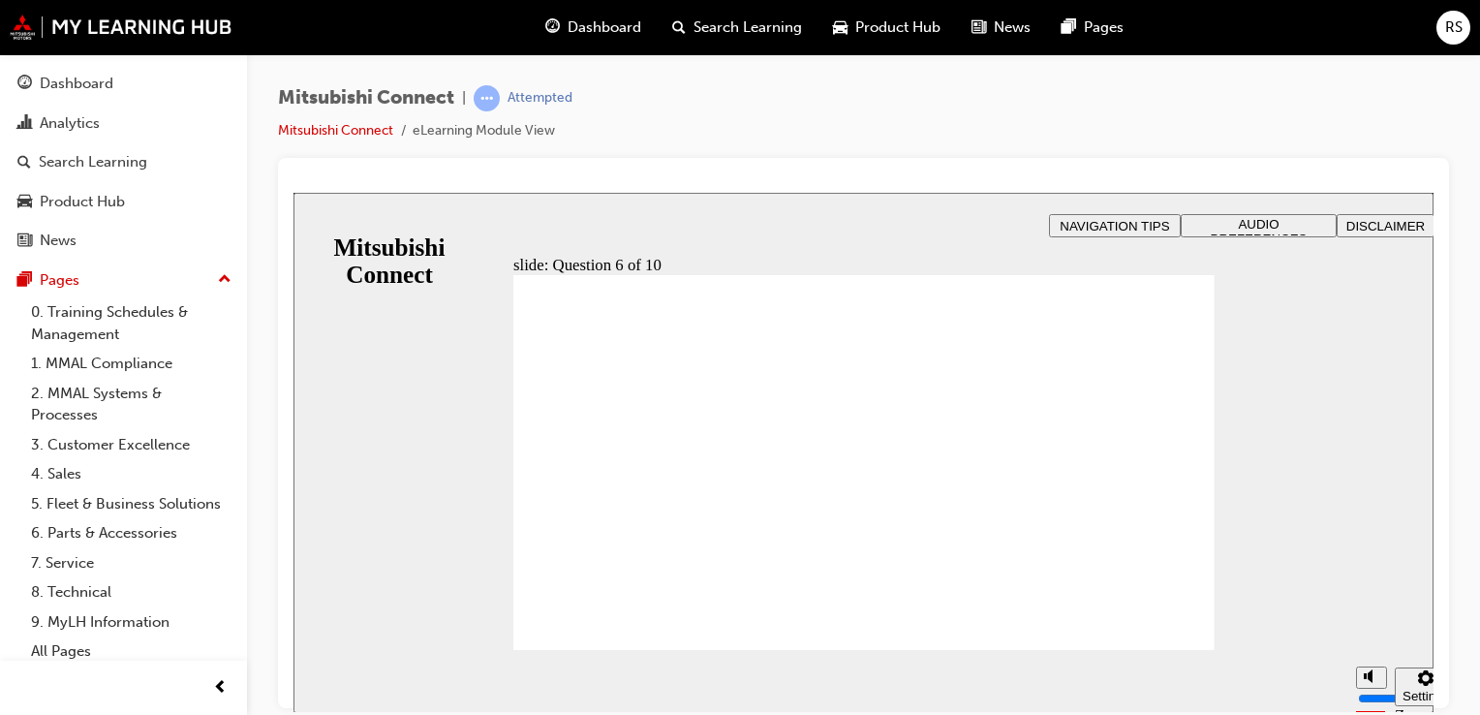
checkbox input "true"
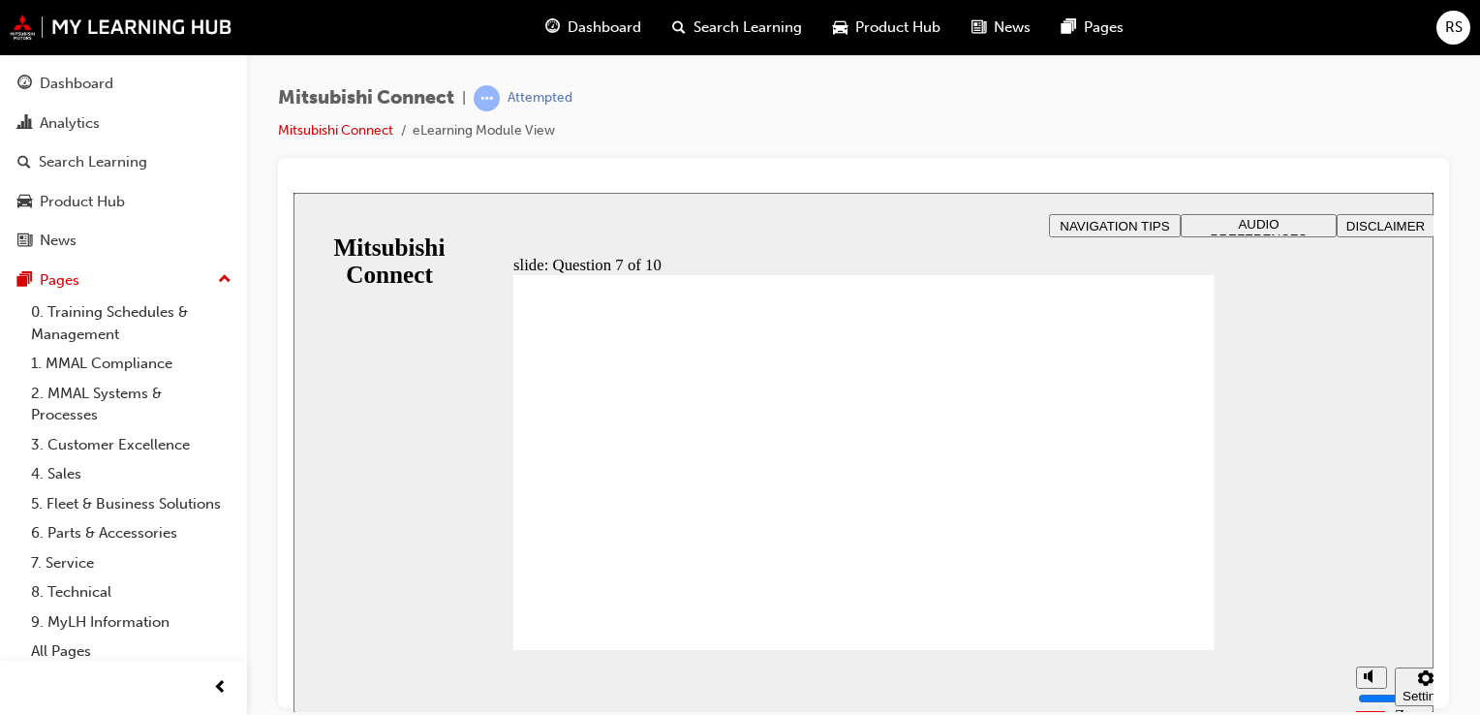
radio input "true"
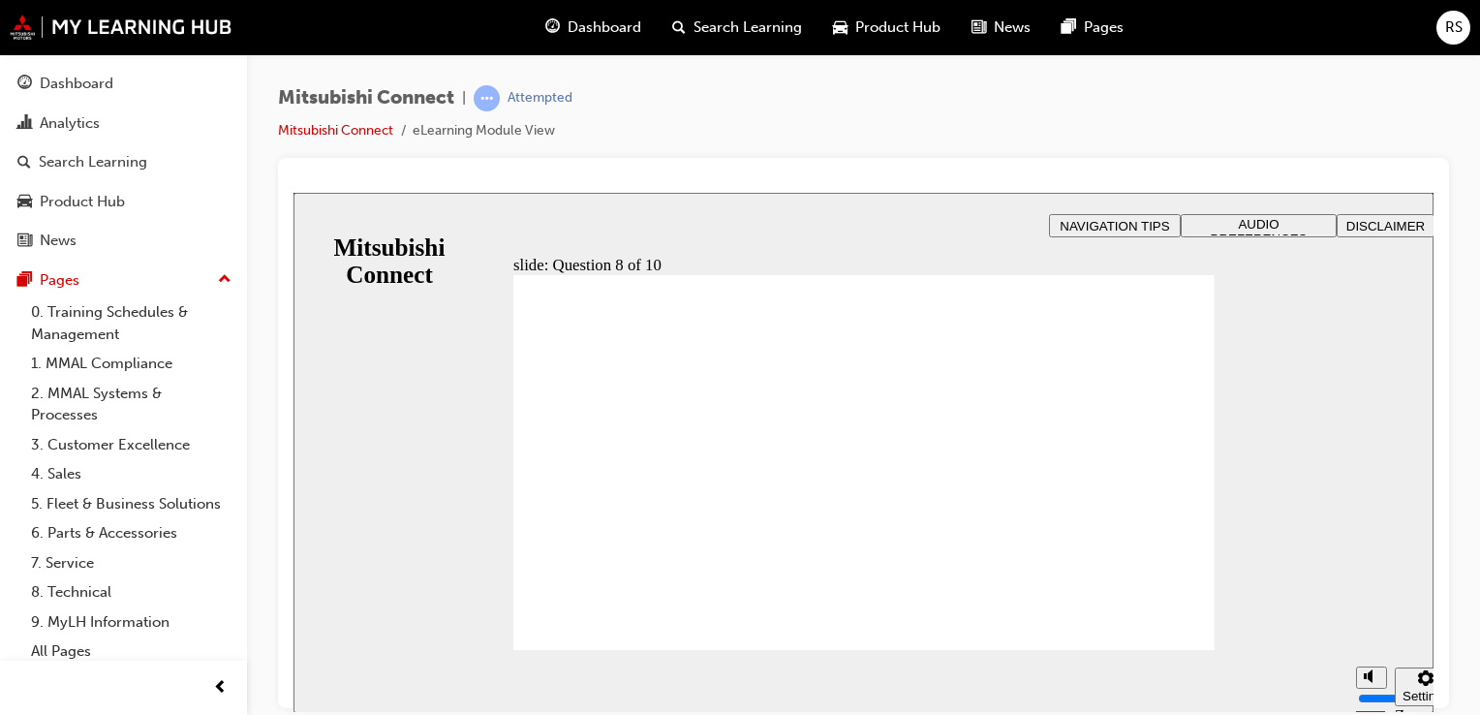
radio input "true"
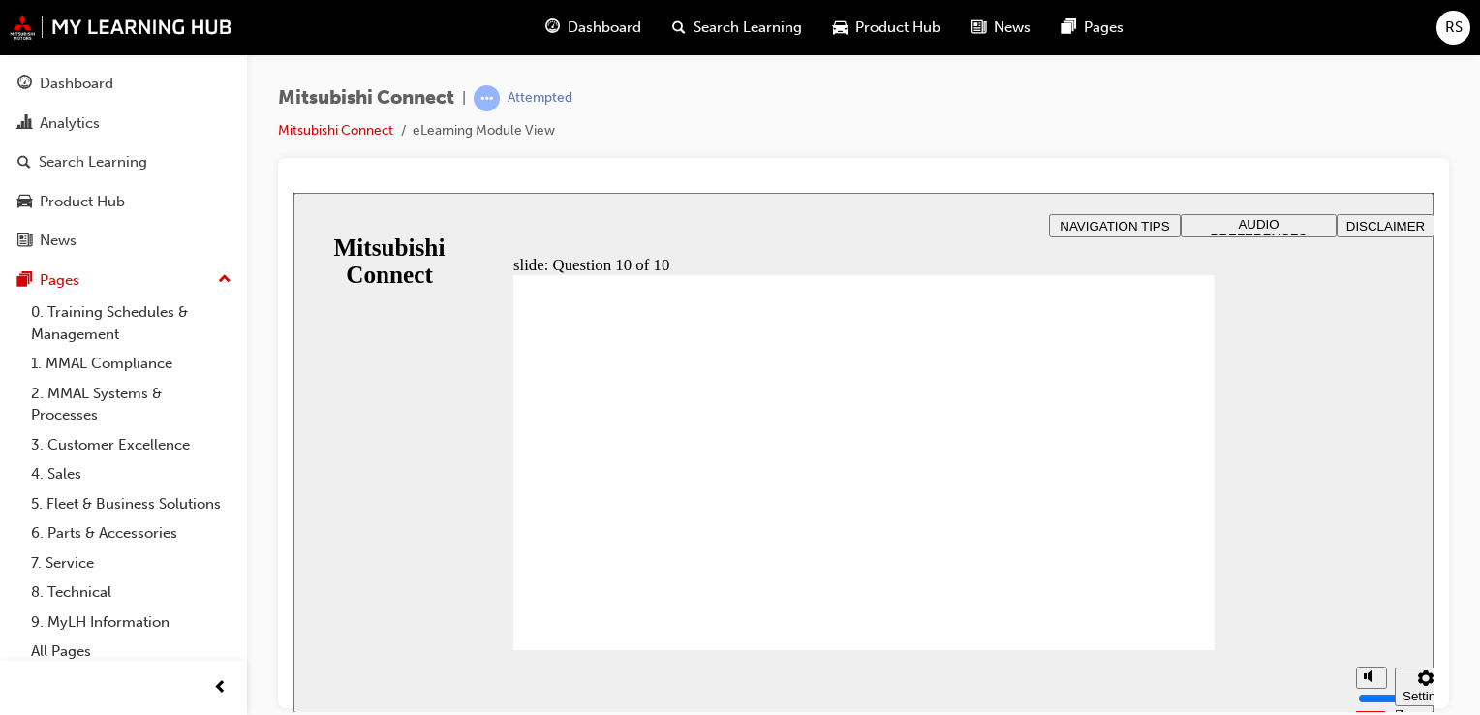
checkbox input "true"
